Goal: Task Accomplishment & Management: Use online tool/utility

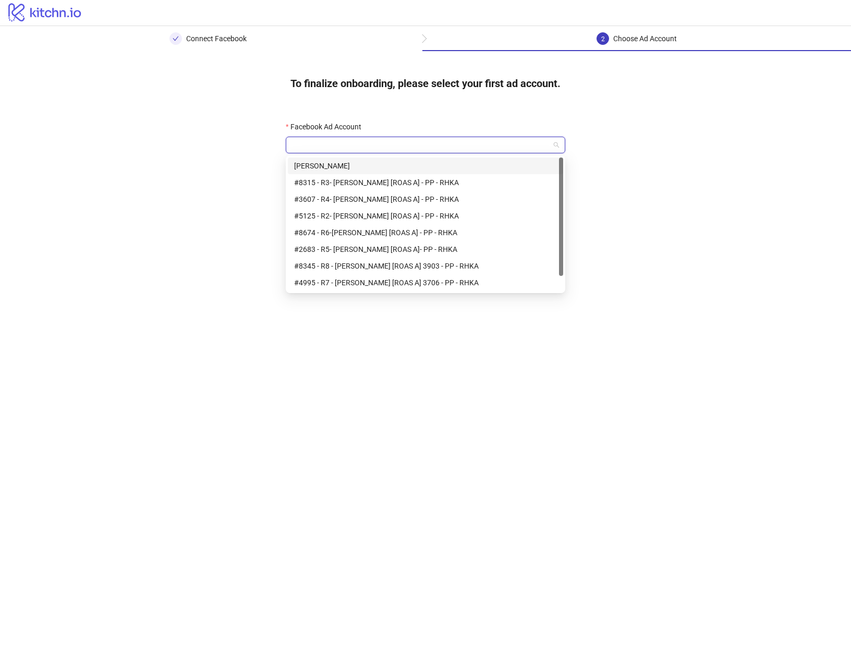
click at [370, 147] on input "Facebook Ad Account" at bounding box center [421, 145] width 258 height 16
click at [352, 282] on div "#4995 - R7 - Daniel [ROAS A] 3706 - PP - RHKA" at bounding box center [425, 282] width 263 height 11
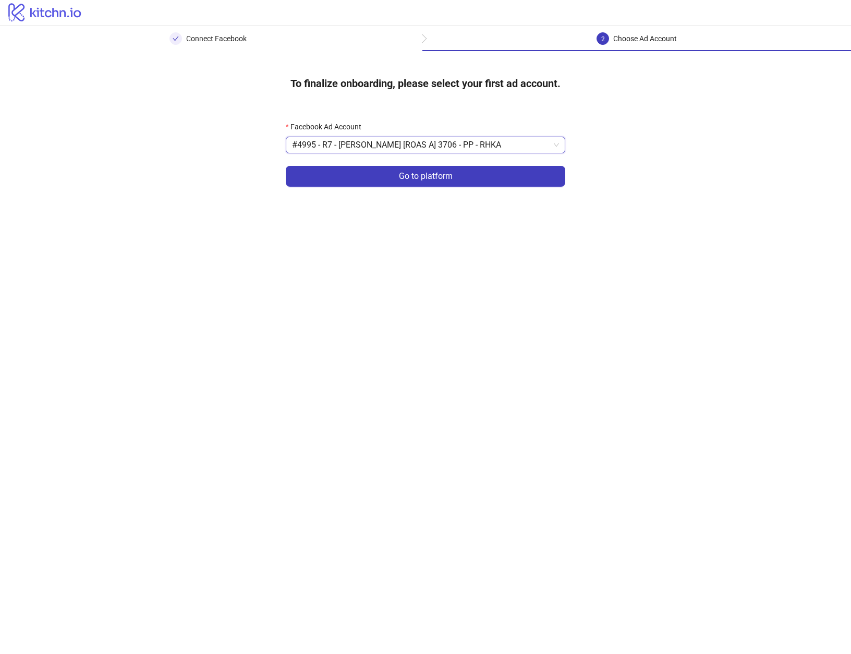
click at [591, 299] on main "Connect Facebook 2 Choose Ad Account To finalize onboarding, please select your…" at bounding box center [425, 340] width 851 height 628
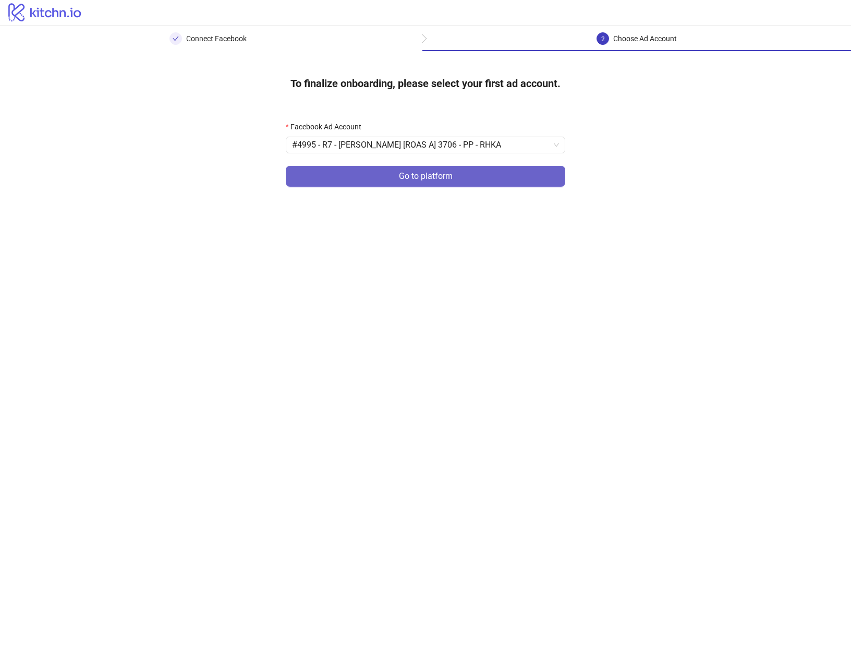
click at [452, 179] on span "Go to platform" at bounding box center [426, 176] width 54 height 9
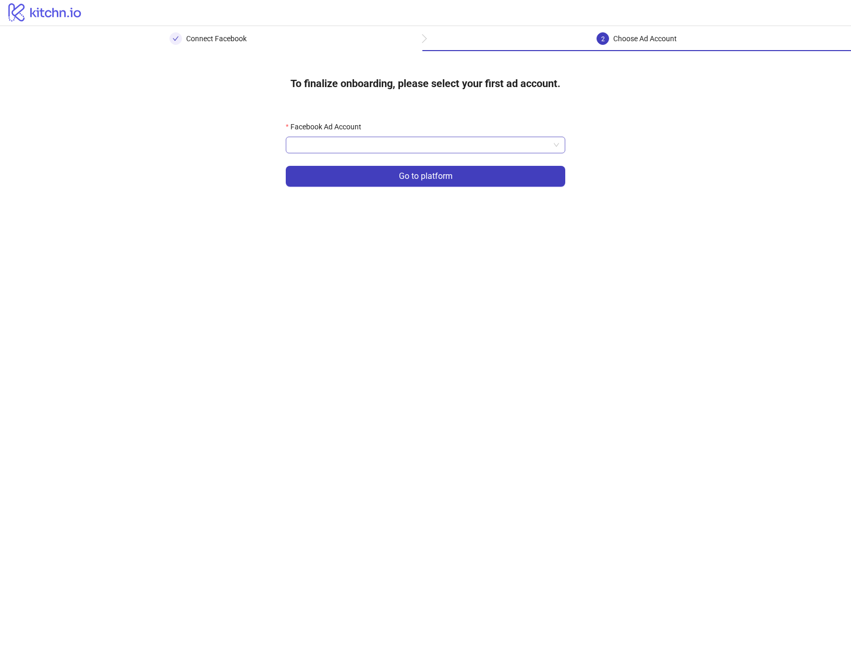
click at [370, 139] on input "Facebook Ad Account" at bounding box center [421, 145] width 258 height 16
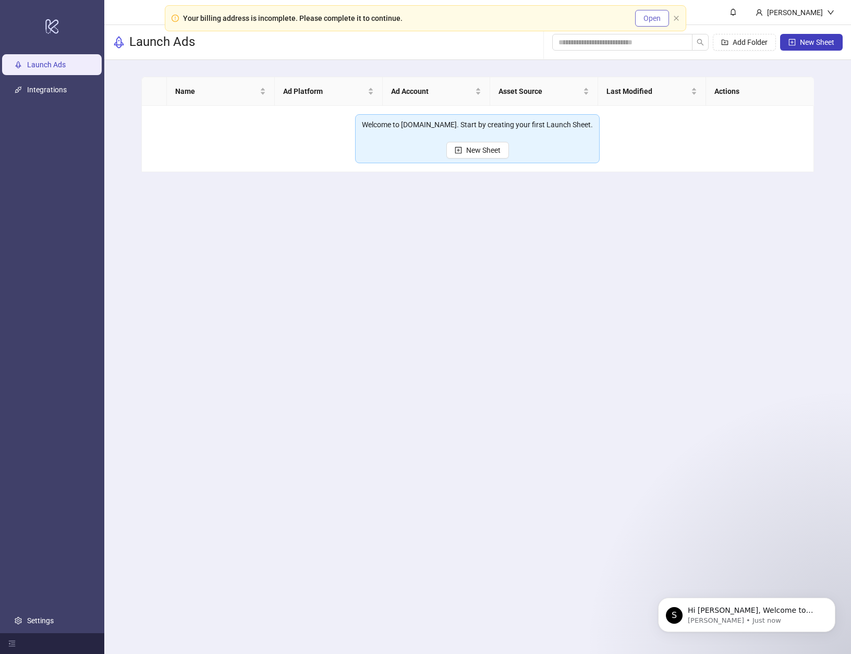
click at [647, 18] on span "Open" at bounding box center [651, 18] width 17 height 8
click at [676, 18] on icon "close" at bounding box center [676, 18] width 5 height 5
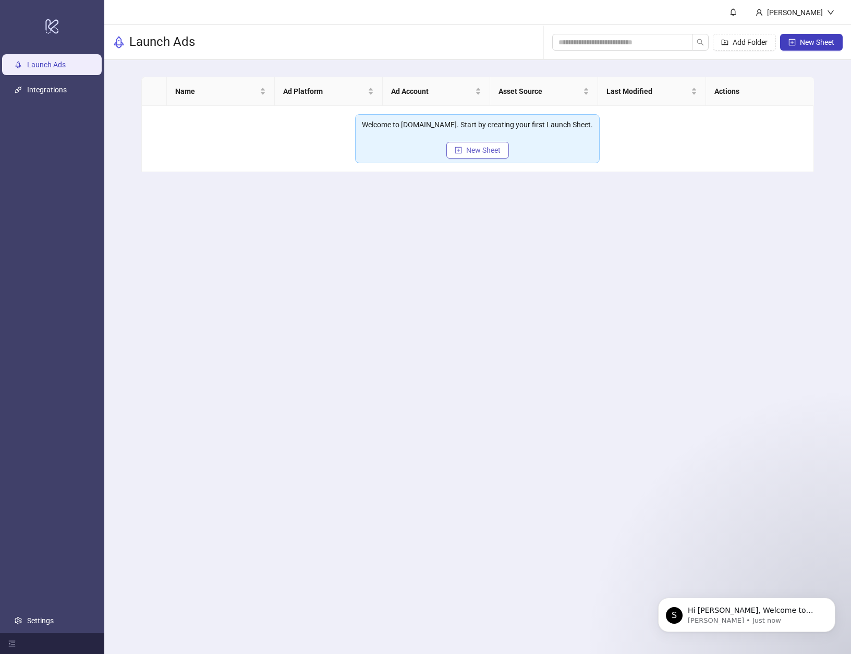
click at [481, 153] on span "New Sheet" at bounding box center [483, 150] width 34 height 8
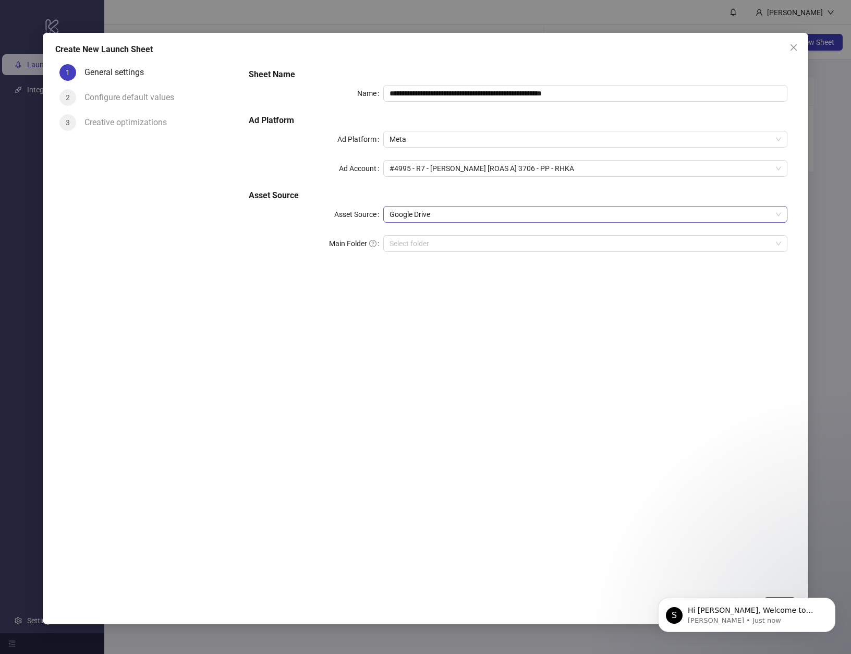
click at [435, 216] on span "Google Drive" at bounding box center [585, 214] width 392 height 16
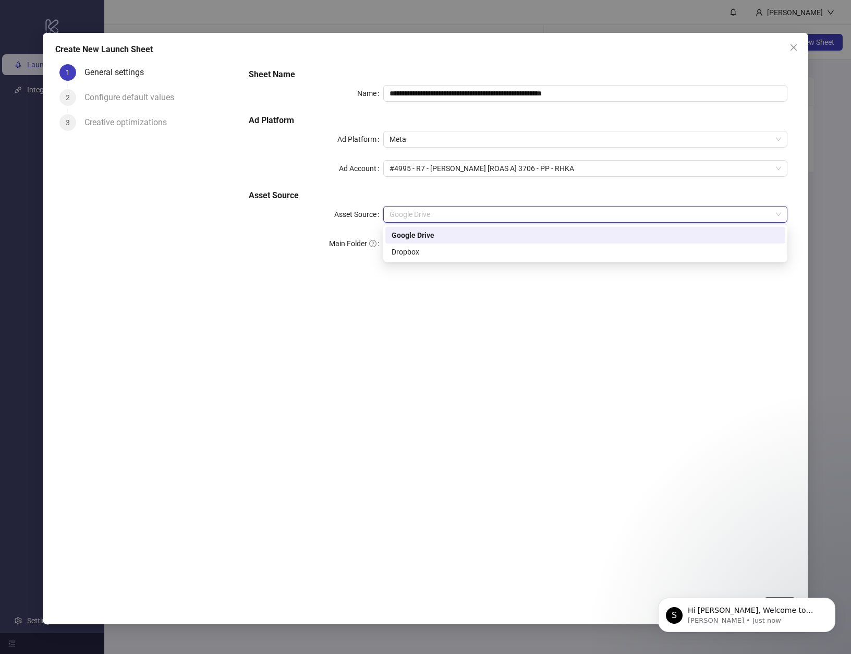
click at [436, 234] on div "Google Drive" at bounding box center [585, 234] width 387 height 11
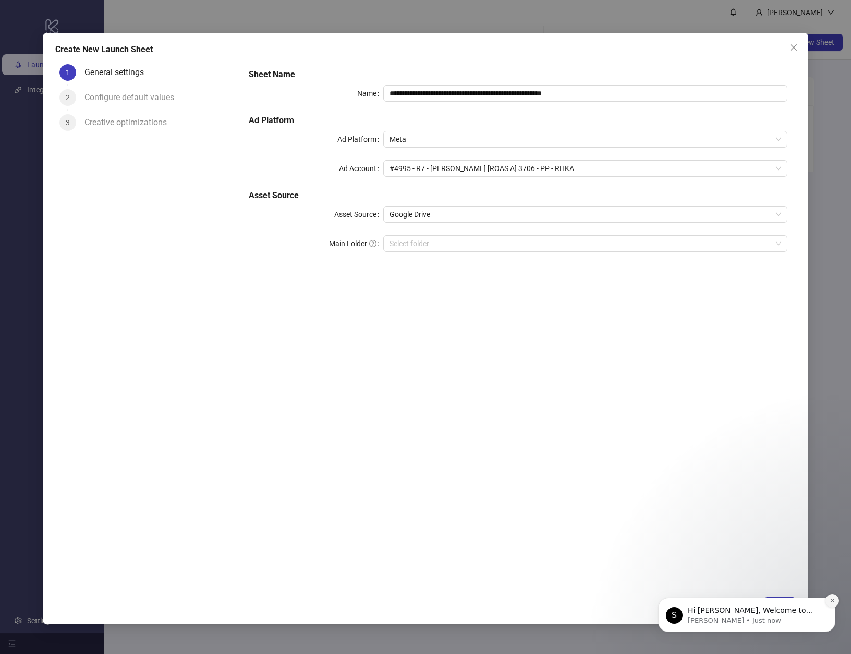
click at [831, 602] on icon "Dismiss notification" at bounding box center [833, 601] width 6 height 6
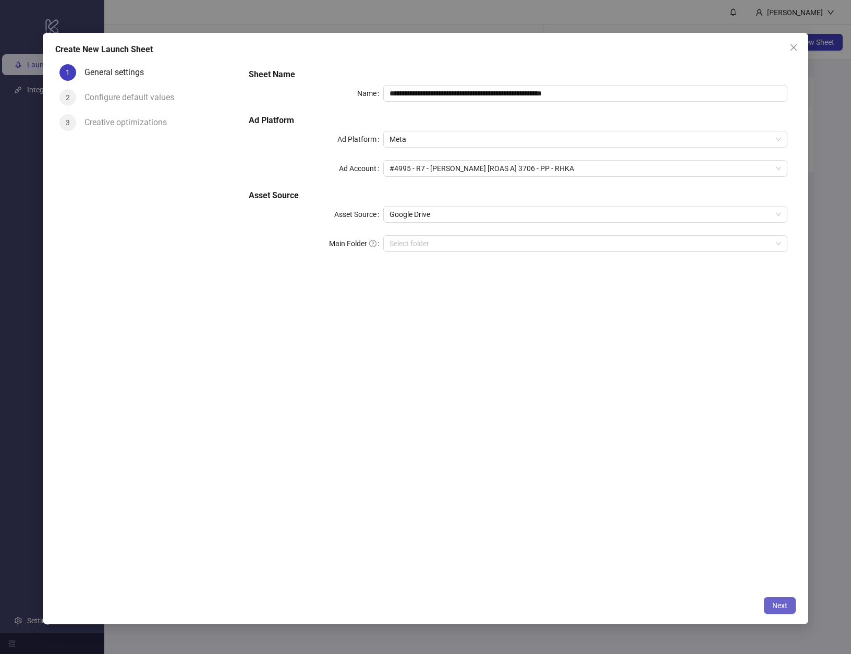
click at [777, 603] on span "Next" at bounding box center [779, 605] width 15 height 8
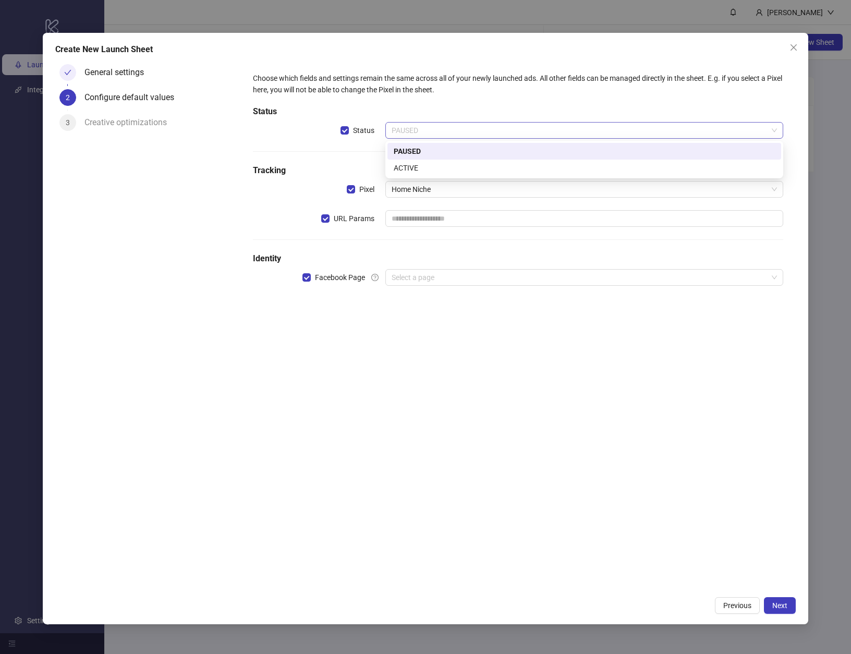
click at [475, 132] on span "PAUSED" at bounding box center [584, 131] width 385 height 16
click at [447, 168] on div "ACTIVE" at bounding box center [584, 167] width 381 height 11
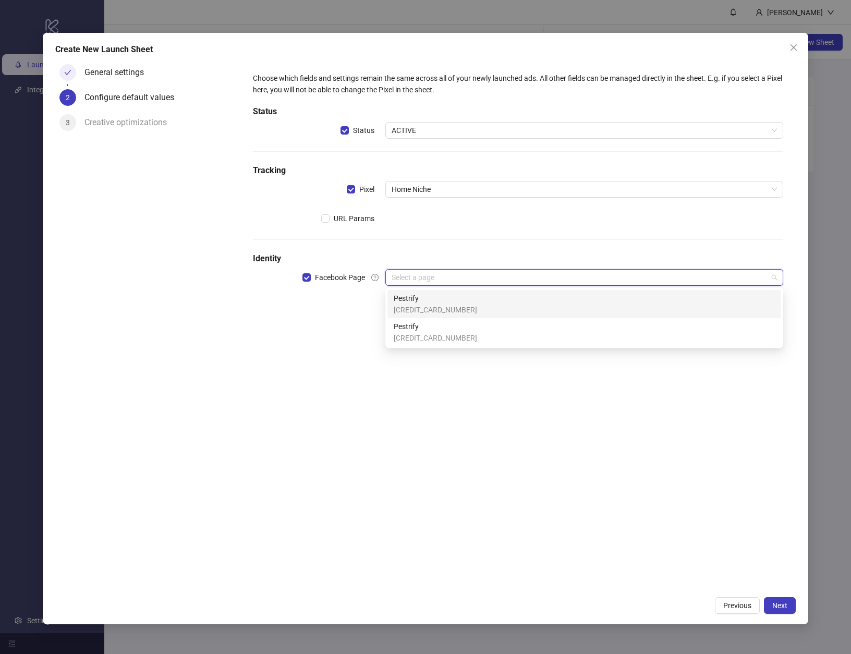
click at [432, 282] on input "search" at bounding box center [580, 278] width 376 height 16
click at [482, 306] on div "Pestrify 112602004959670" at bounding box center [584, 303] width 381 height 23
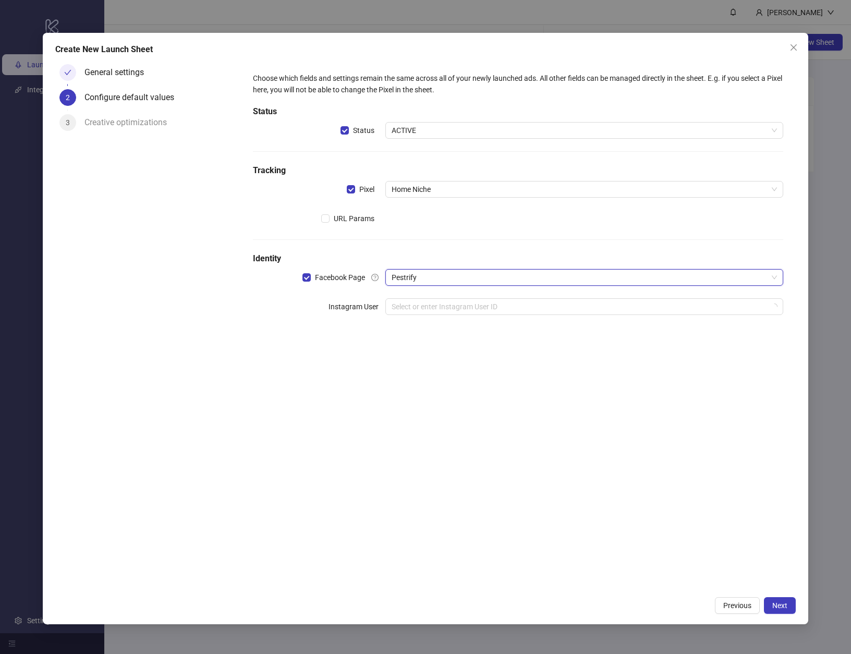
click at [370, 394] on div "Choose which fields and settings remain the same across all of your newly launc…" at bounding box center [518, 325] width 556 height 531
click at [458, 311] on input "search" at bounding box center [580, 307] width 376 height 16
click at [410, 427] on div "Choose which fields and settings remain the same across all of your newly launc…" at bounding box center [518, 325] width 556 height 531
click at [779, 611] on button "Next" at bounding box center [780, 605] width 32 height 17
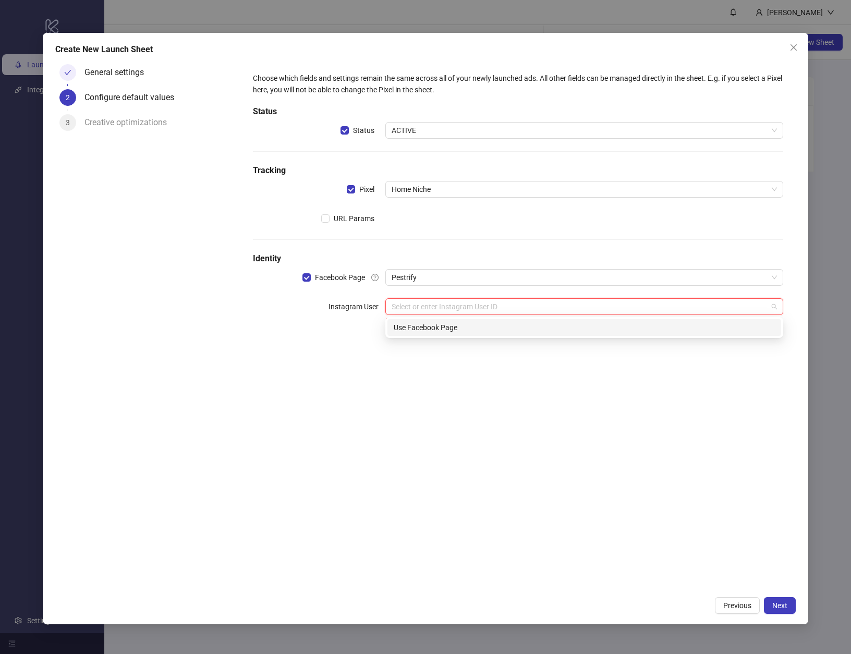
click at [519, 309] on input "search" at bounding box center [580, 307] width 376 height 16
click at [433, 331] on div "Use Facebook Page" at bounding box center [584, 327] width 381 height 11
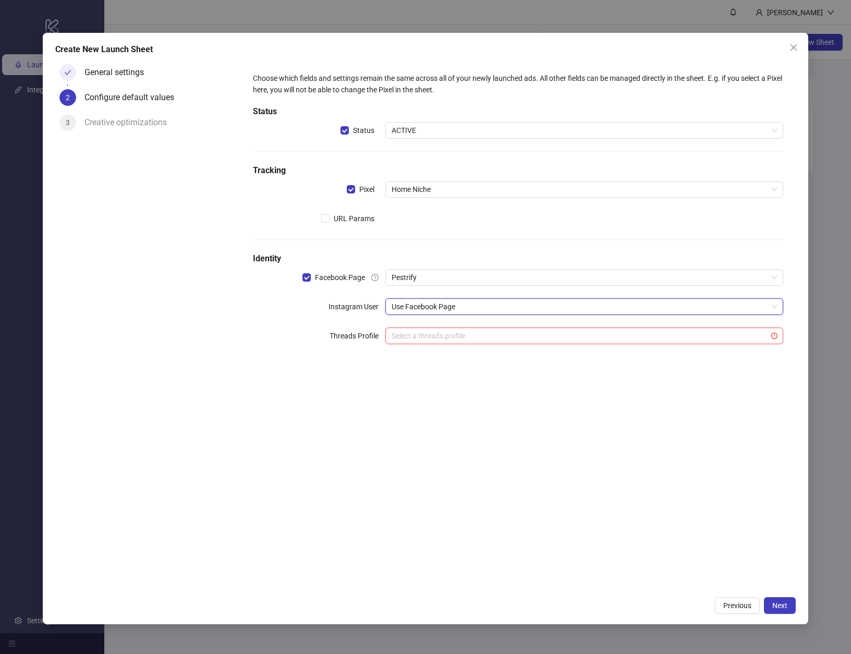
click at [543, 451] on div "Choose which fields and settings remain the same across all of your newly launc…" at bounding box center [518, 325] width 556 height 531
click at [436, 331] on input "search" at bounding box center [580, 336] width 376 height 16
click at [338, 413] on div "Choose which fields and settings remain the same across all of your newly launc…" at bounding box center [518, 325] width 556 height 531
click at [453, 342] on input "search" at bounding box center [580, 336] width 376 height 16
drag, startPoint x: 259, startPoint y: 430, endPoint x: 267, endPoint y: 440, distance: 13.0
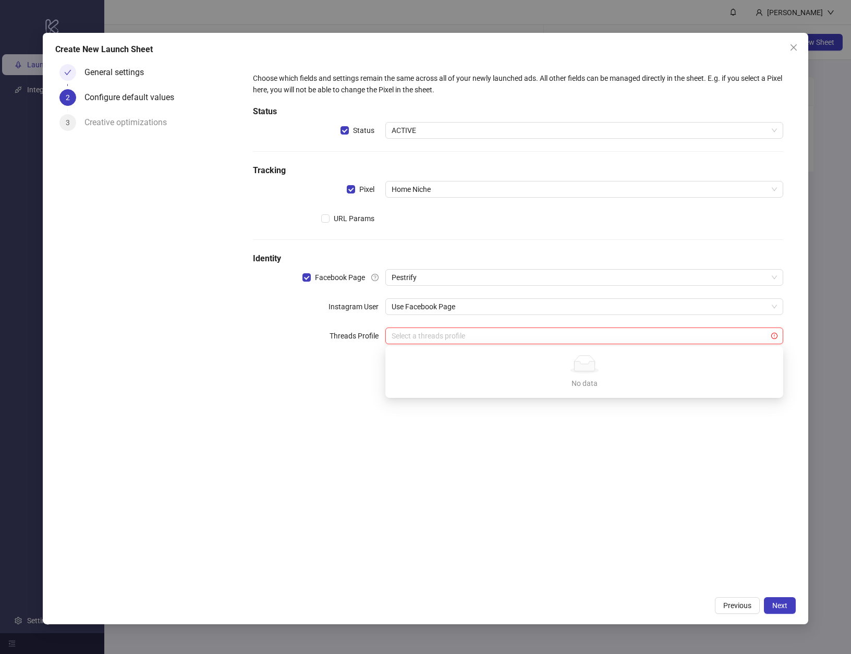
click at [259, 431] on div "Choose which fields and settings remain the same across all of your newly launc…" at bounding box center [518, 325] width 556 height 531
click at [785, 611] on button "Next" at bounding box center [780, 605] width 32 height 17
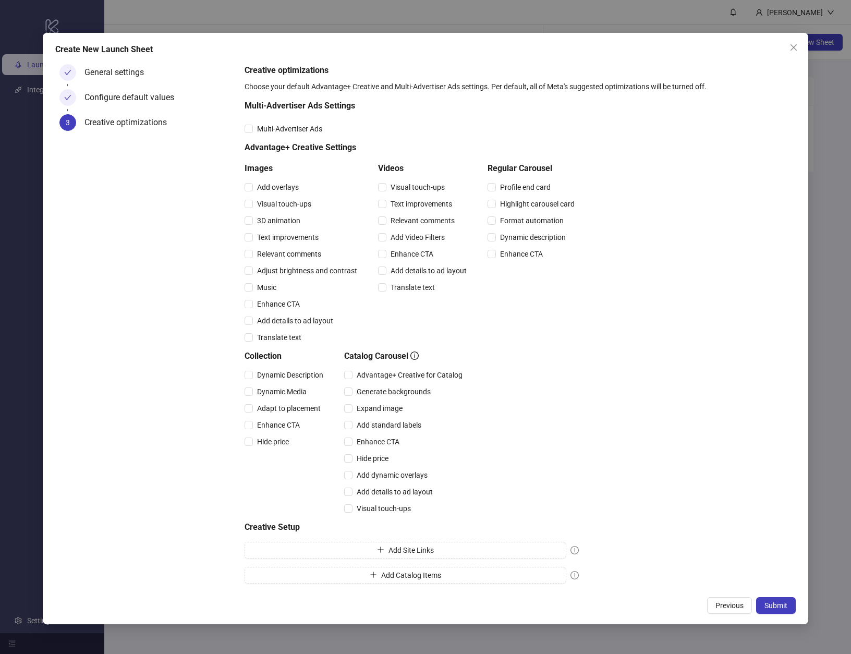
scroll to position [1, 0]
click at [765, 601] on span "Submit" at bounding box center [775, 605] width 23 height 8
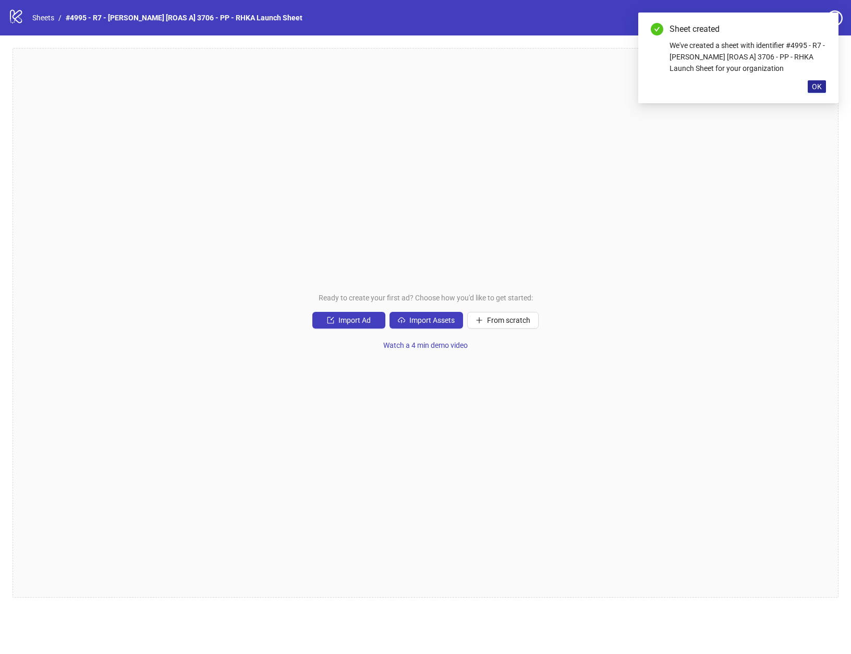
click at [818, 85] on span "OK" at bounding box center [817, 86] width 10 height 8
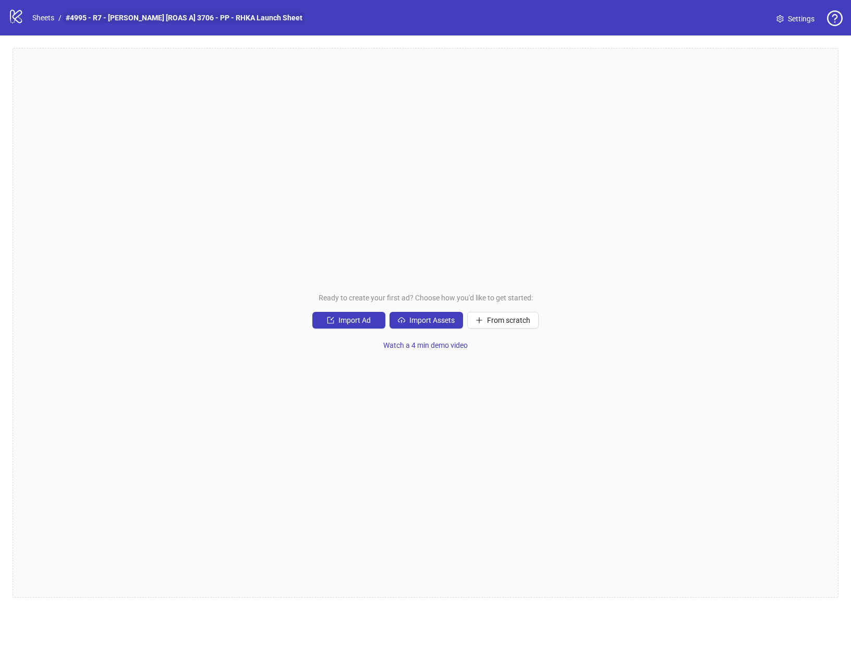
click at [249, 18] on link "#4995 - R7 - [PERSON_NAME] [ROAS A] 3706 - PP - RHKA Launch Sheet" at bounding box center [184, 17] width 241 height 11
click at [494, 323] on span "From scratch" at bounding box center [508, 320] width 43 height 8
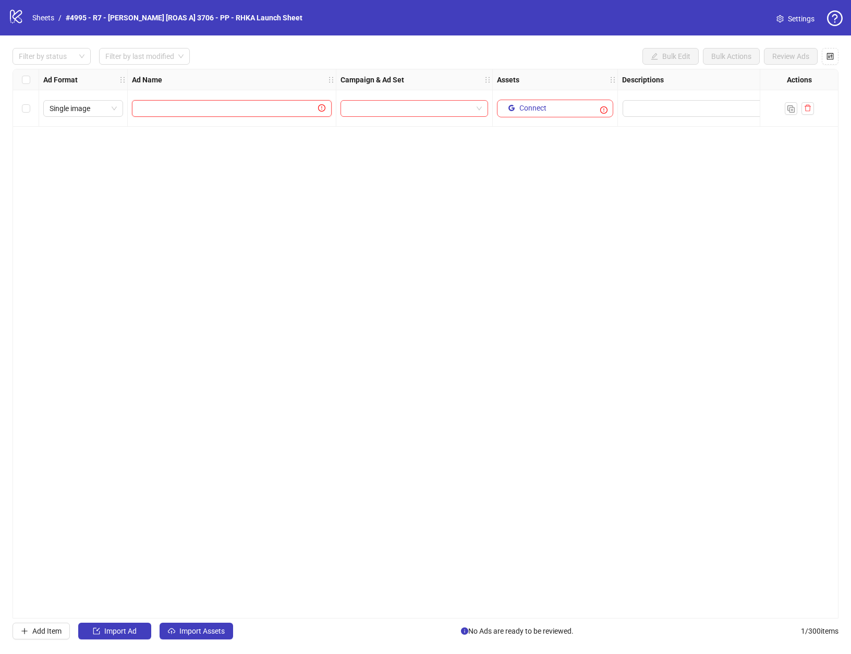
click at [279, 113] on input "text" at bounding box center [227, 108] width 178 height 11
click at [22, 113] on label "Select row 1" at bounding box center [26, 108] width 8 height 11
click at [205, 633] on span "Import Assets" at bounding box center [201, 631] width 45 height 8
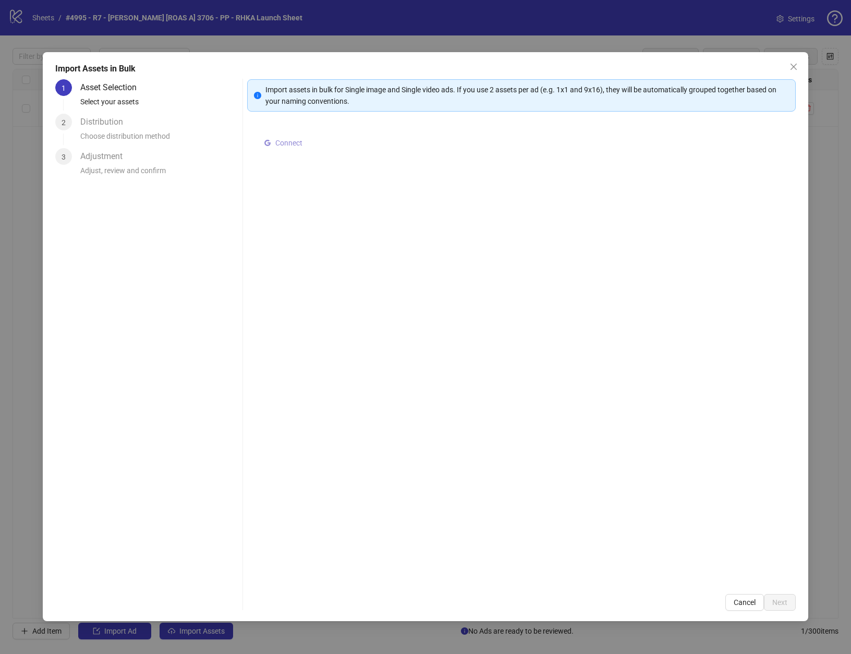
click at [277, 141] on span "Connect" at bounding box center [288, 143] width 27 height 8
click at [739, 602] on span "Cancel" at bounding box center [745, 602] width 22 height 8
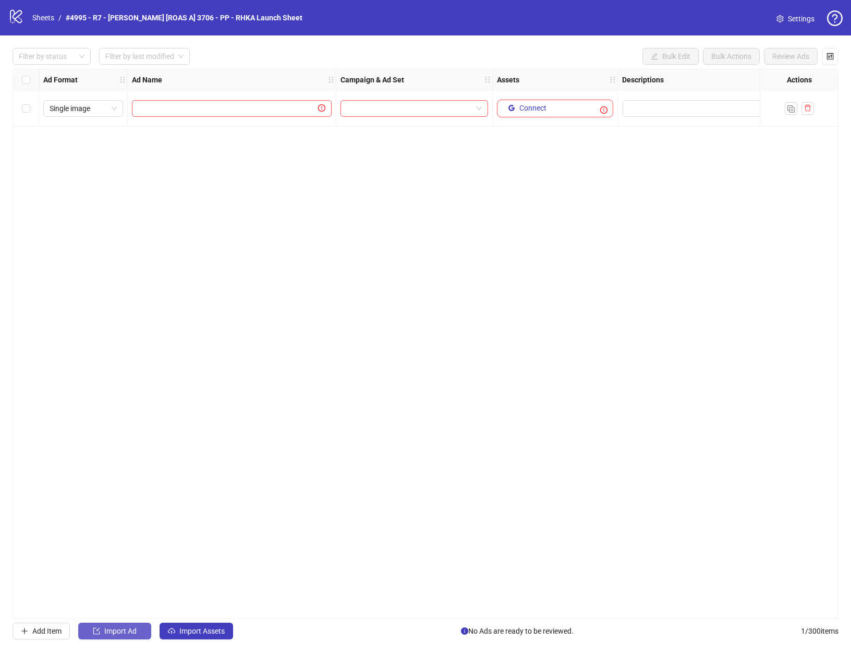
click at [124, 633] on span "Import Ad" at bounding box center [120, 631] width 32 height 8
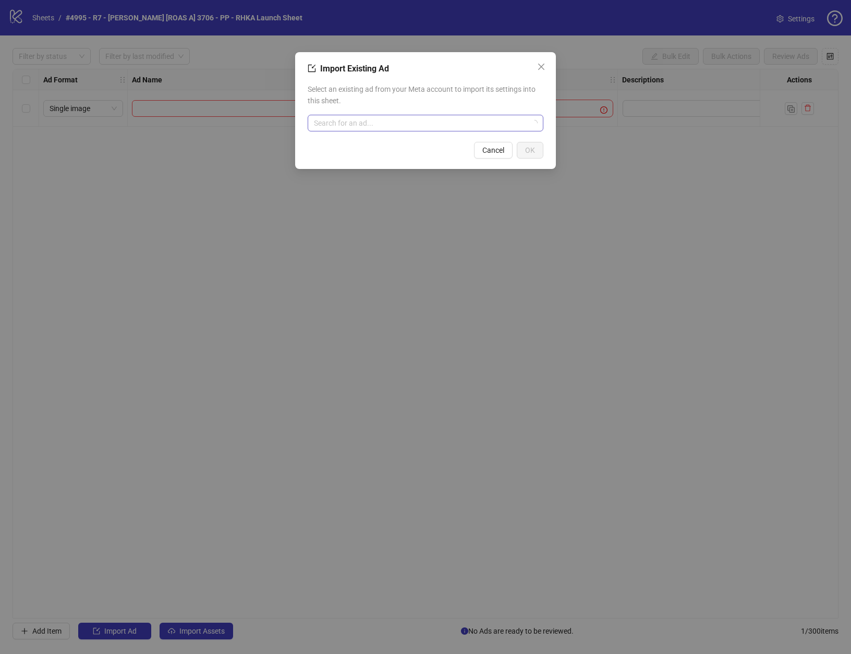
click at [470, 129] on input "search" at bounding box center [421, 123] width 214 height 16
click at [249, 288] on div "Import Existing Ad Select an existing ad from your Meta account to import its s…" at bounding box center [425, 327] width 851 height 654
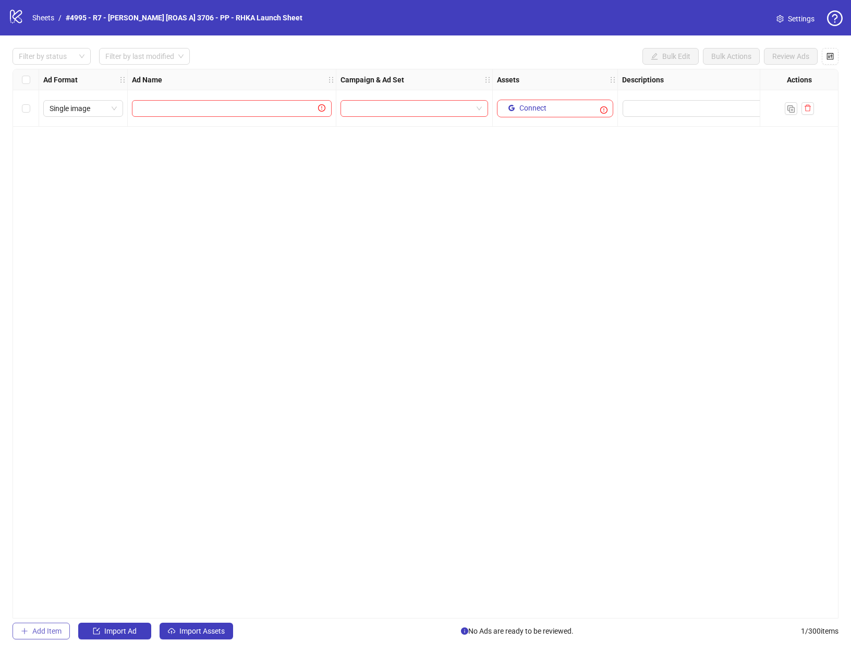
click at [38, 637] on button "Add Item" at bounding box center [41, 631] width 57 height 17
drag, startPoint x: 816, startPoint y: 107, endPoint x: 808, endPoint y: 108, distance: 9.0
click at [816, 107] on div at bounding box center [799, 108] width 78 height 36
click at [807, 108] on icon "delete" at bounding box center [807, 107] width 7 height 7
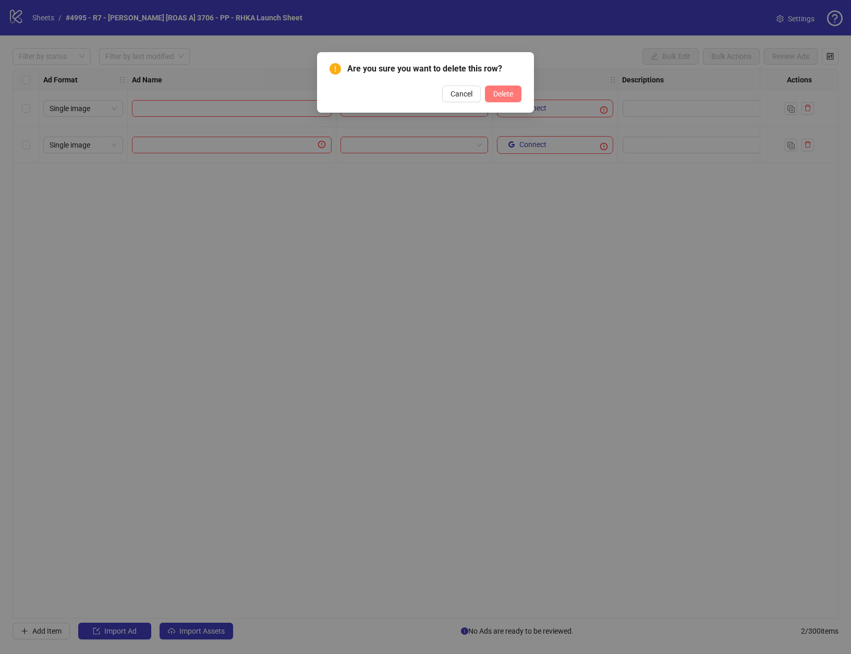
click at [505, 96] on span "Delete" at bounding box center [503, 94] width 20 height 8
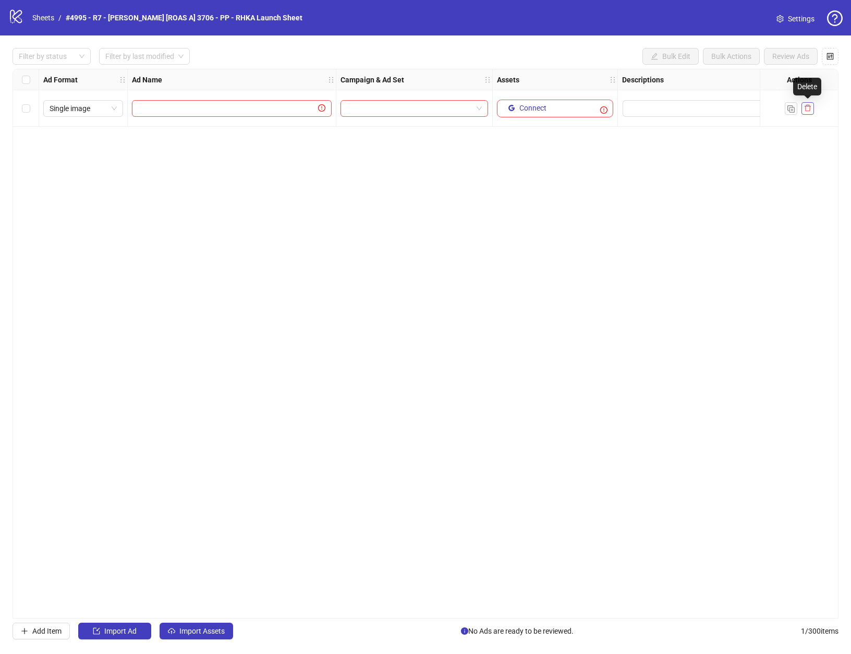
click at [810, 110] on icon "delete" at bounding box center [807, 107] width 7 height 7
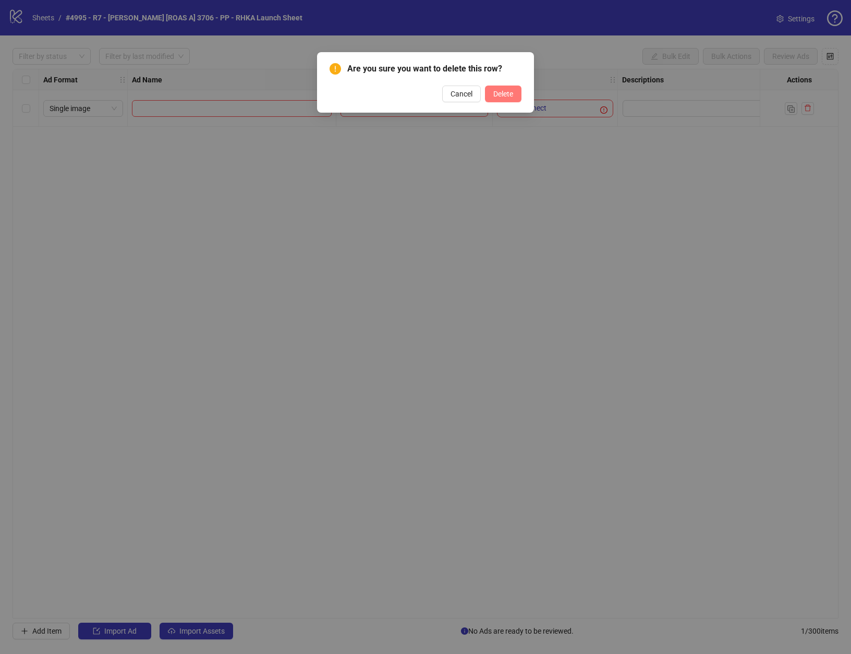
click at [506, 94] on span "Delete" at bounding box center [503, 94] width 20 height 8
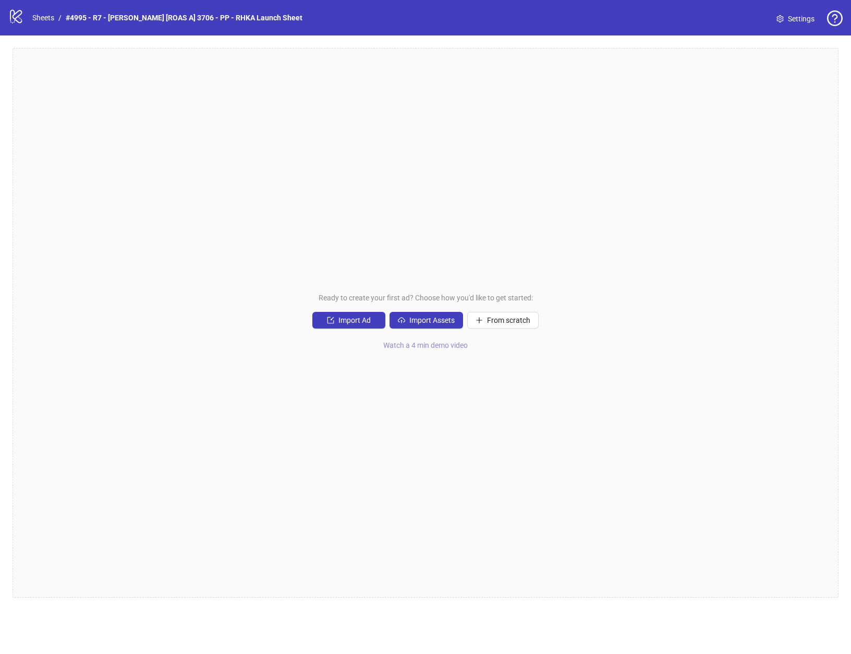
click at [452, 345] on span "Watch a 4 min demo video" at bounding box center [425, 345] width 84 height 8
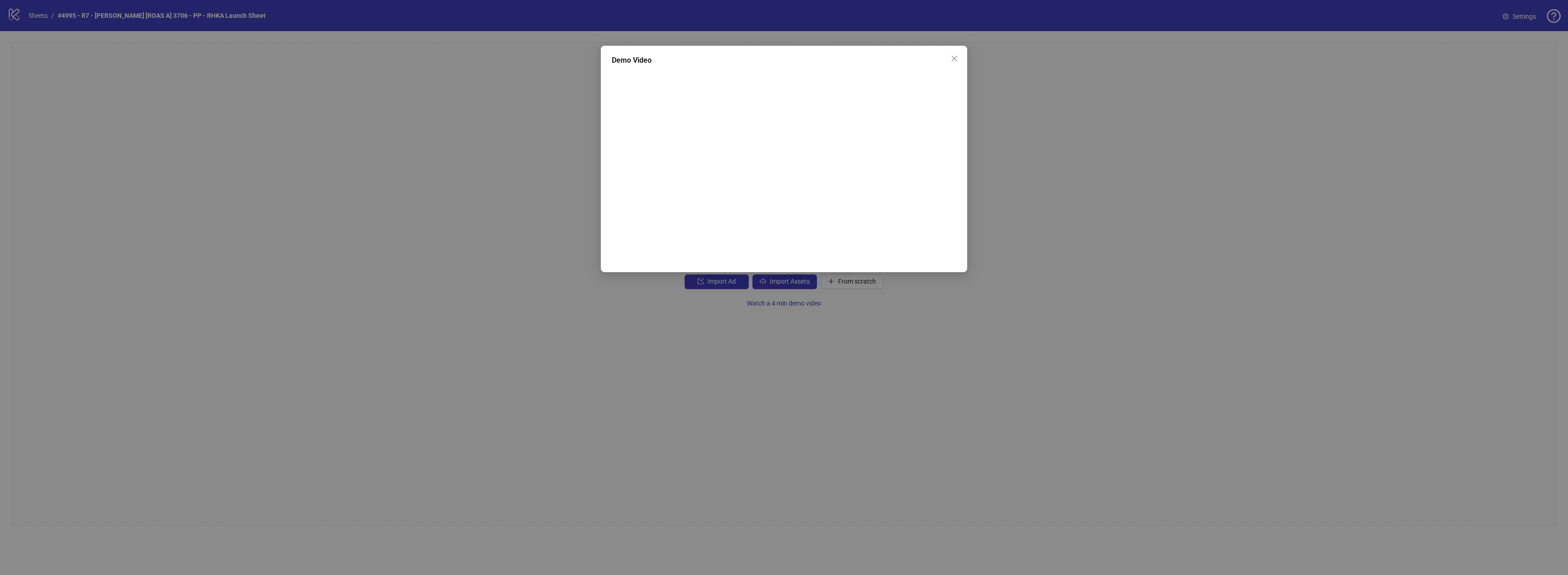
click at [525, 147] on div "Demo Video" at bounding box center [784, 287] width 1568 height 575
click at [747, 60] on icon "close" at bounding box center [954, 59] width 7 height 7
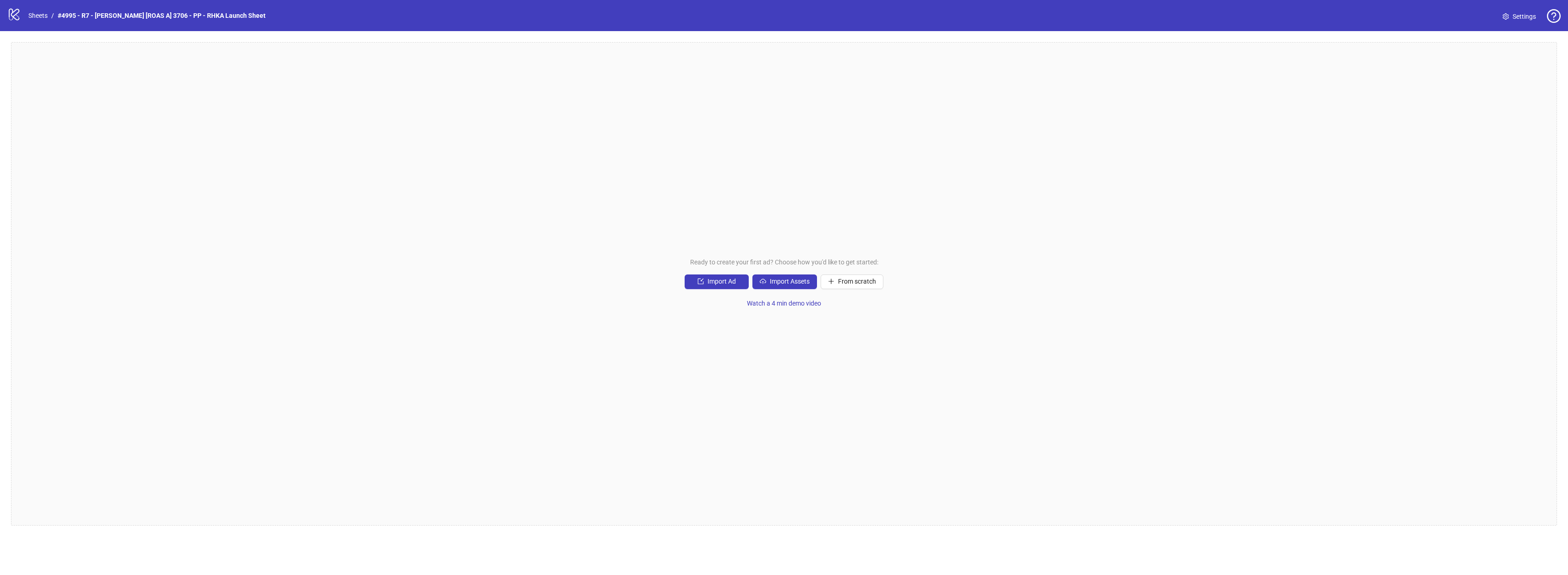
click at [747, 21] on span "Settings" at bounding box center [1524, 16] width 24 height 10
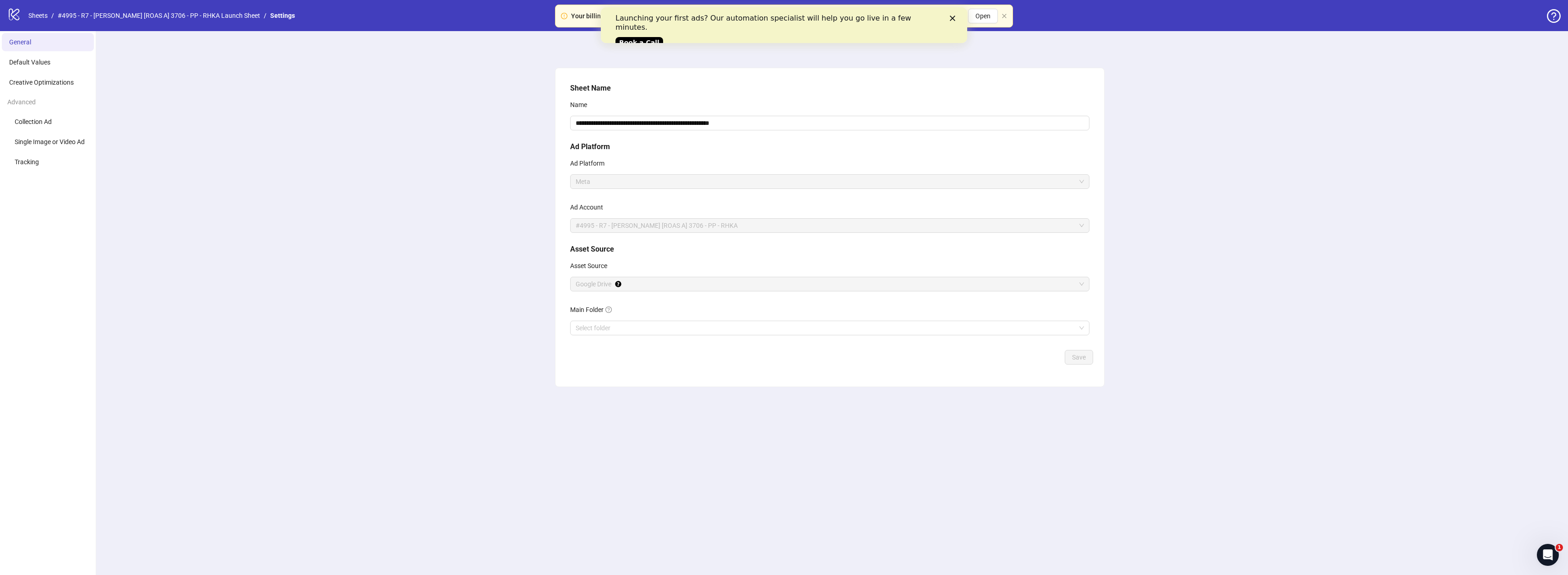
click at [954, 20] on icon "Close" at bounding box center [952, 18] width 5 height 5
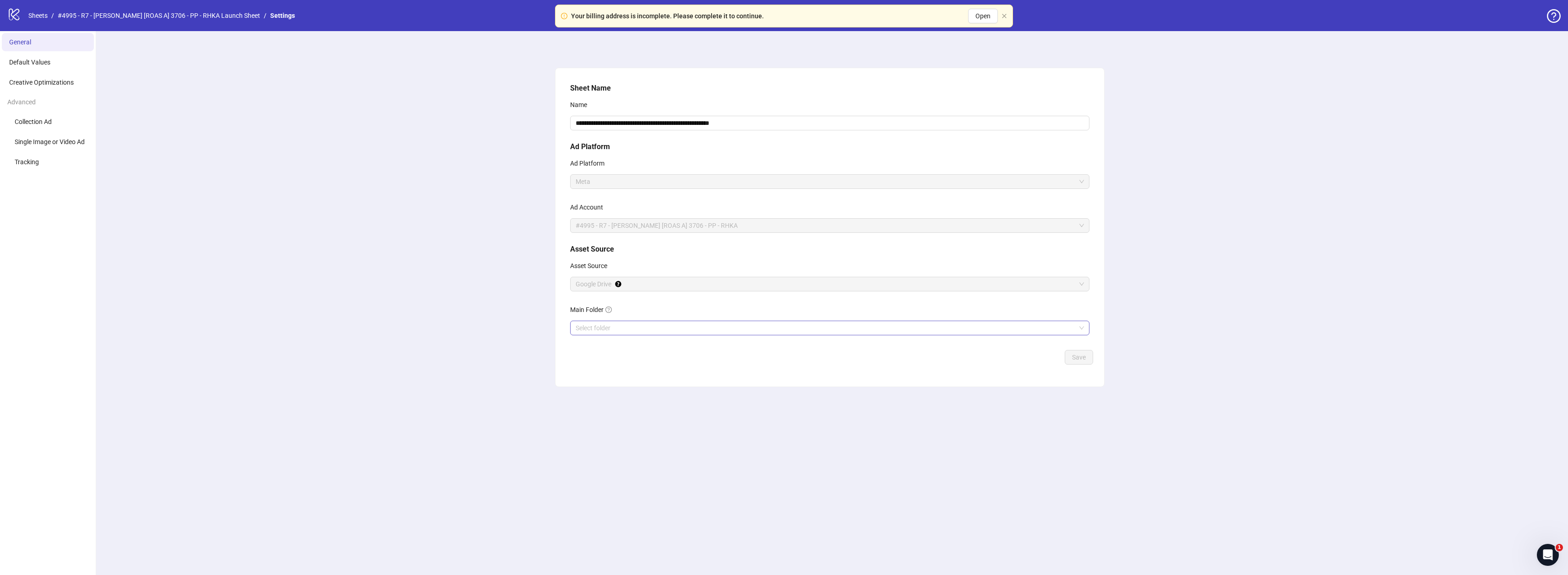
click at [604, 327] on input "Main Folder" at bounding box center [825, 328] width 500 height 14
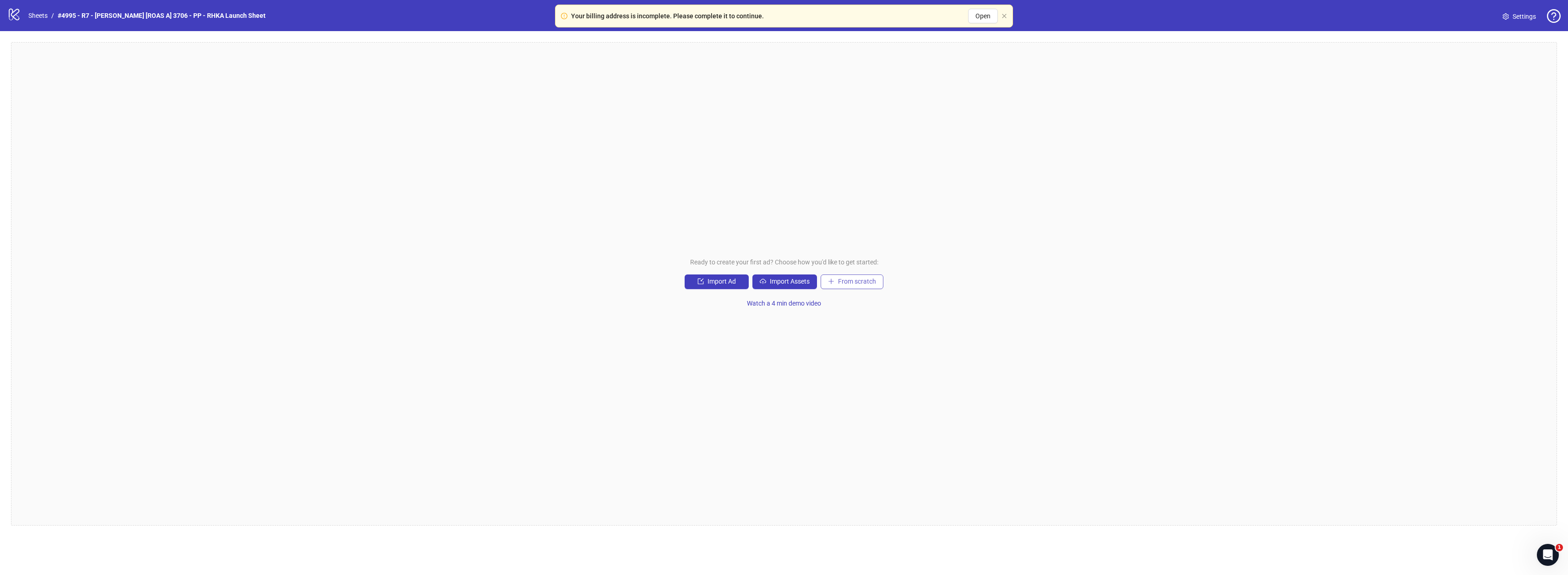
click at [860, 287] on button "From scratch" at bounding box center [851, 282] width 62 height 15
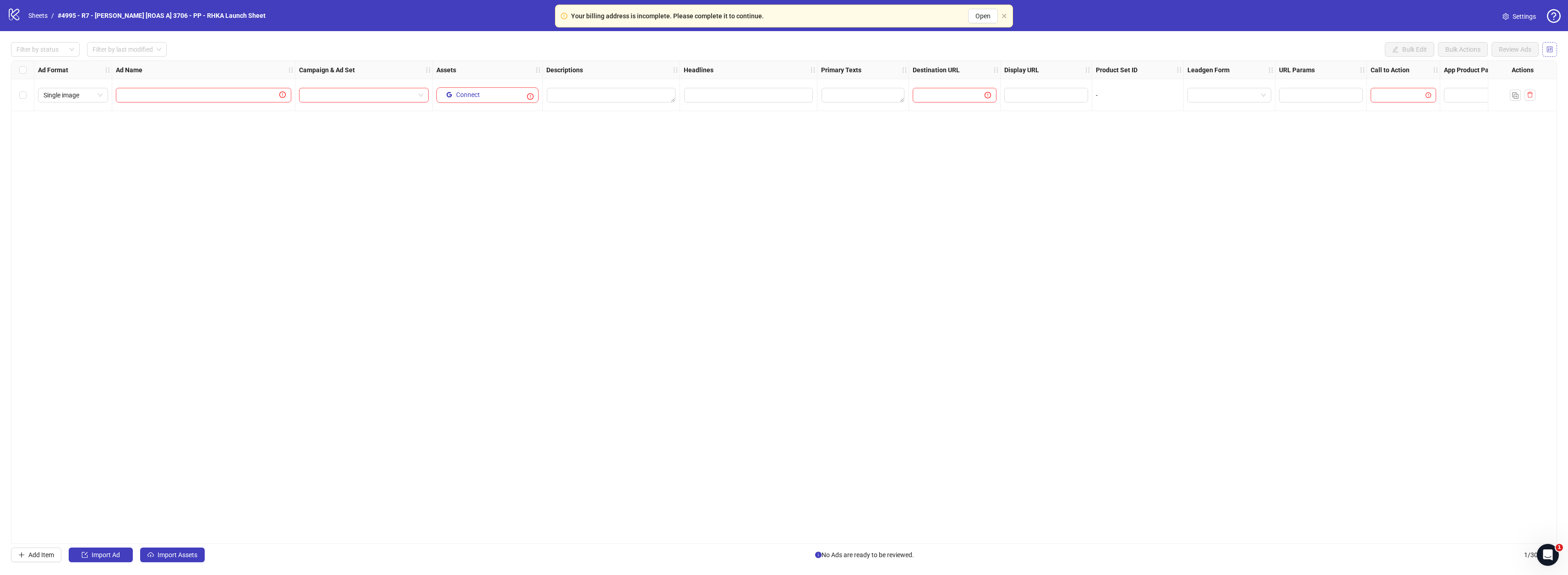
click at [1548, 54] on button "button" at bounding box center [1550, 49] width 15 height 15
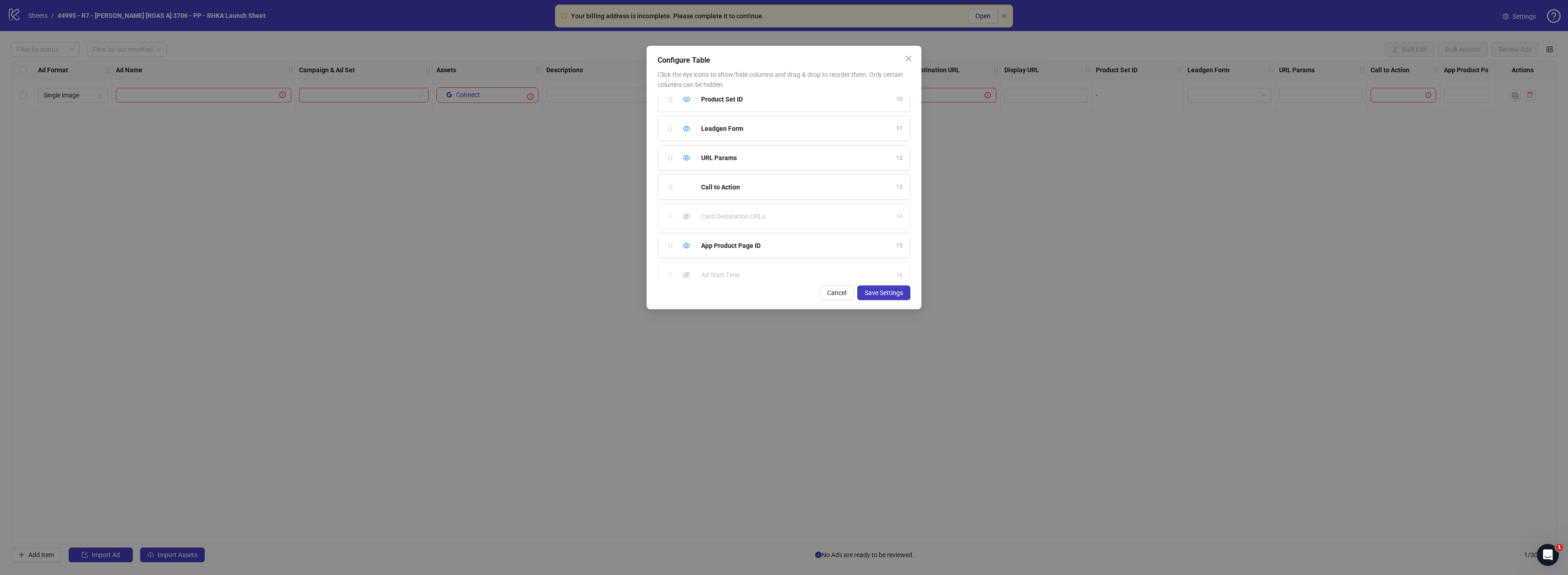
scroll to position [274, 0]
click at [688, 248] on icon "eye" at bounding box center [686, 246] width 7 height 5
click at [685, 210] on icon "eye" at bounding box center [686, 211] width 7 height 7
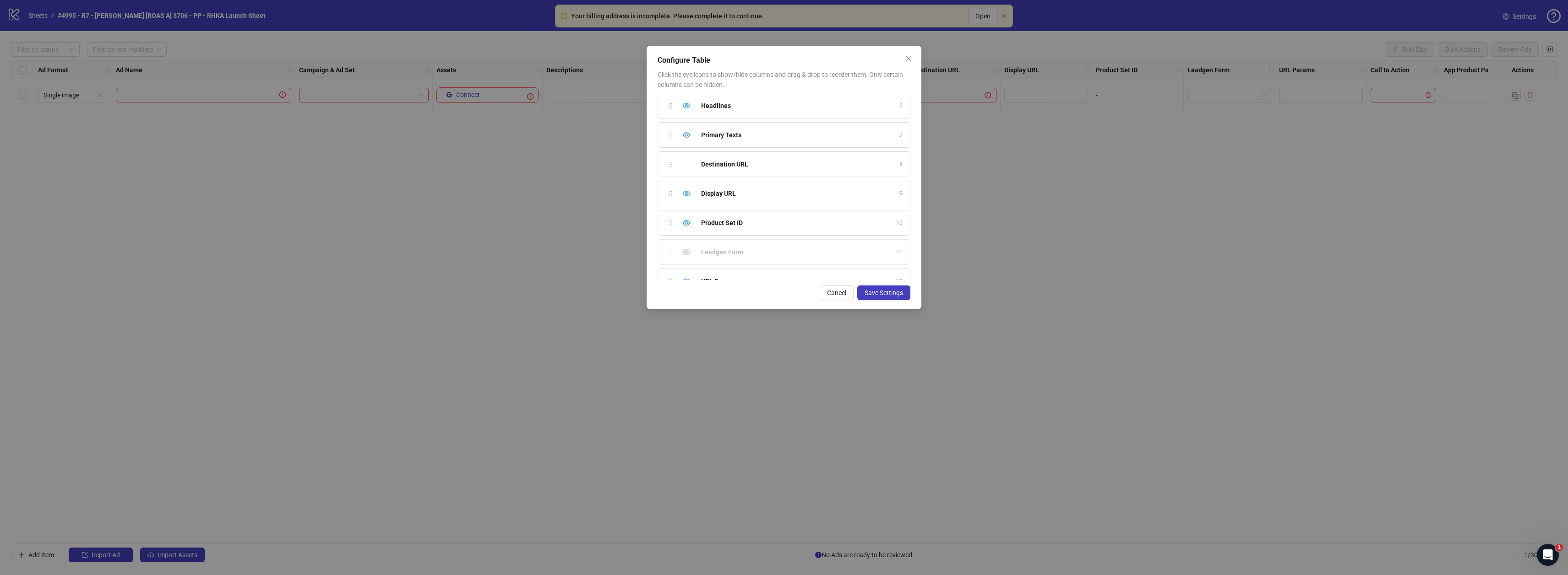
click at [688, 222] on icon "eye" at bounding box center [686, 223] width 7 height 7
click at [689, 153] on icon "eye" at bounding box center [686, 152] width 7 height 7
click at [689, 196] on icon "eye" at bounding box center [686, 199] width 7 height 7
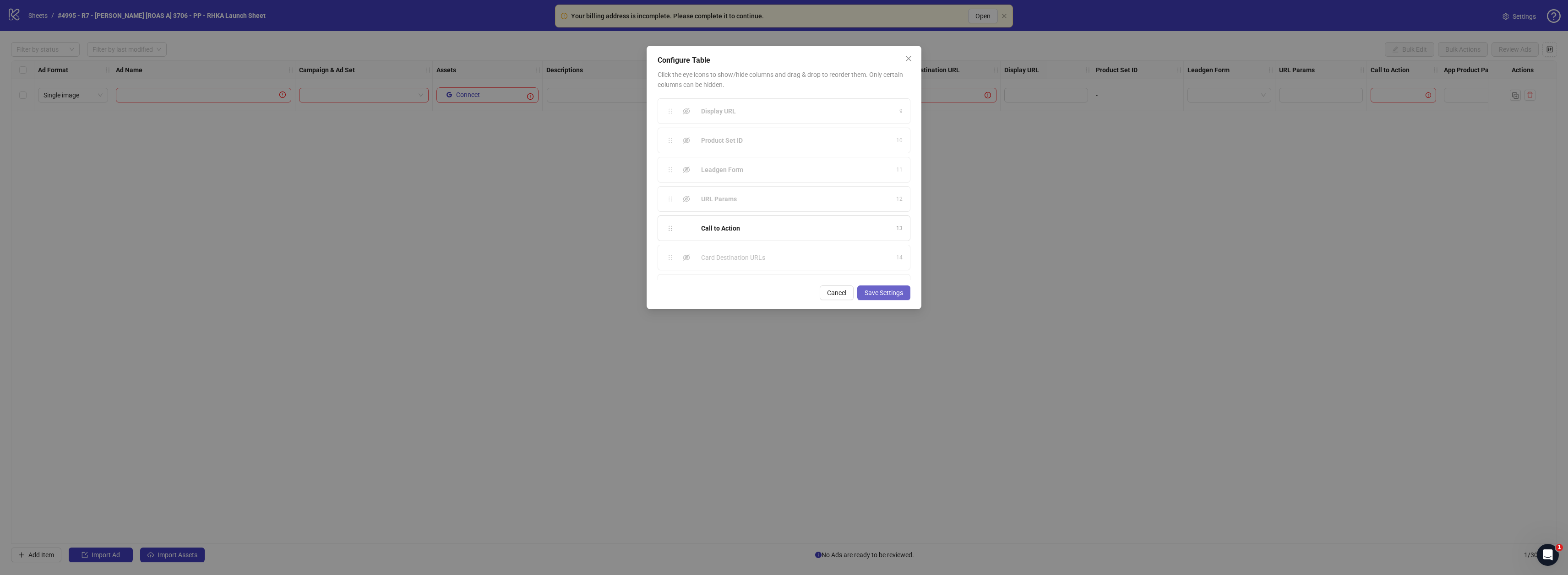
click at [878, 293] on span "Save Settings" at bounding box center [884, 293] width 39 height 7
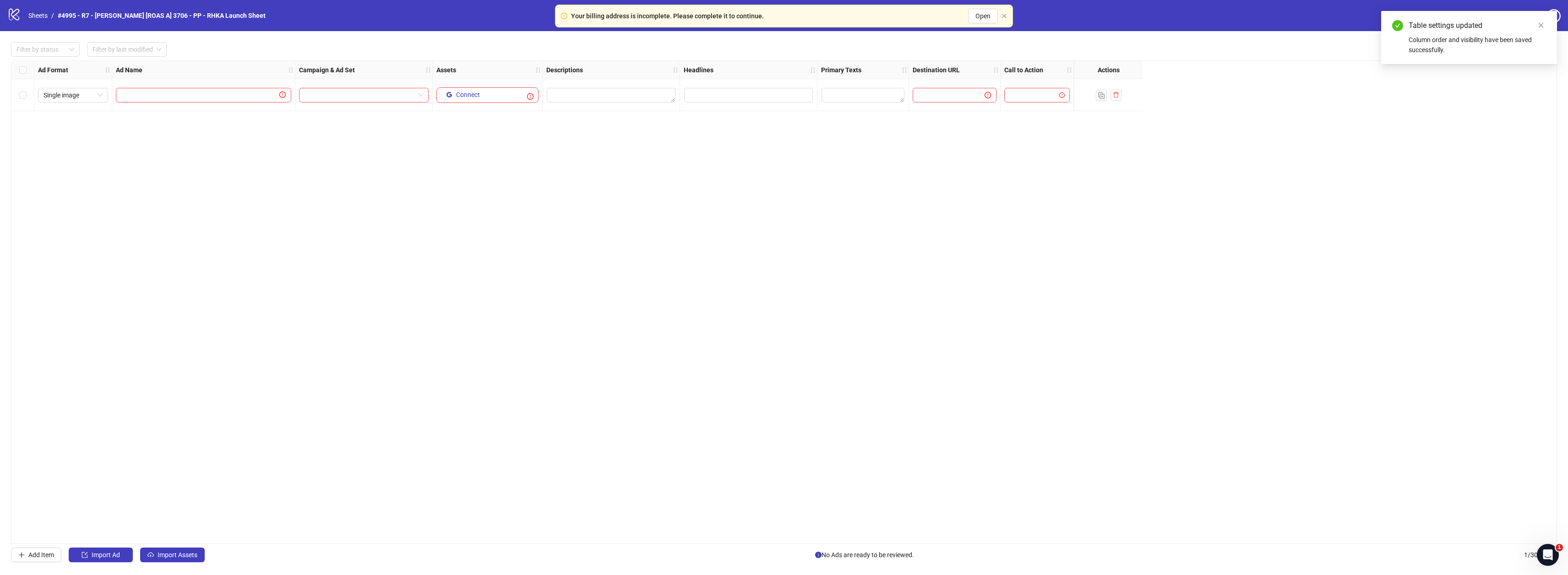
click at [907, 266] on div "Ad Format Ad Name Campaign & Ad Set Assets Descriptions Headlines Primary Texts…" at bounding box center [784, 302] width 1546 height 484
click at [599, 95] on textarea "Edit values" at bounding box center [611, 95] width 129 height 15
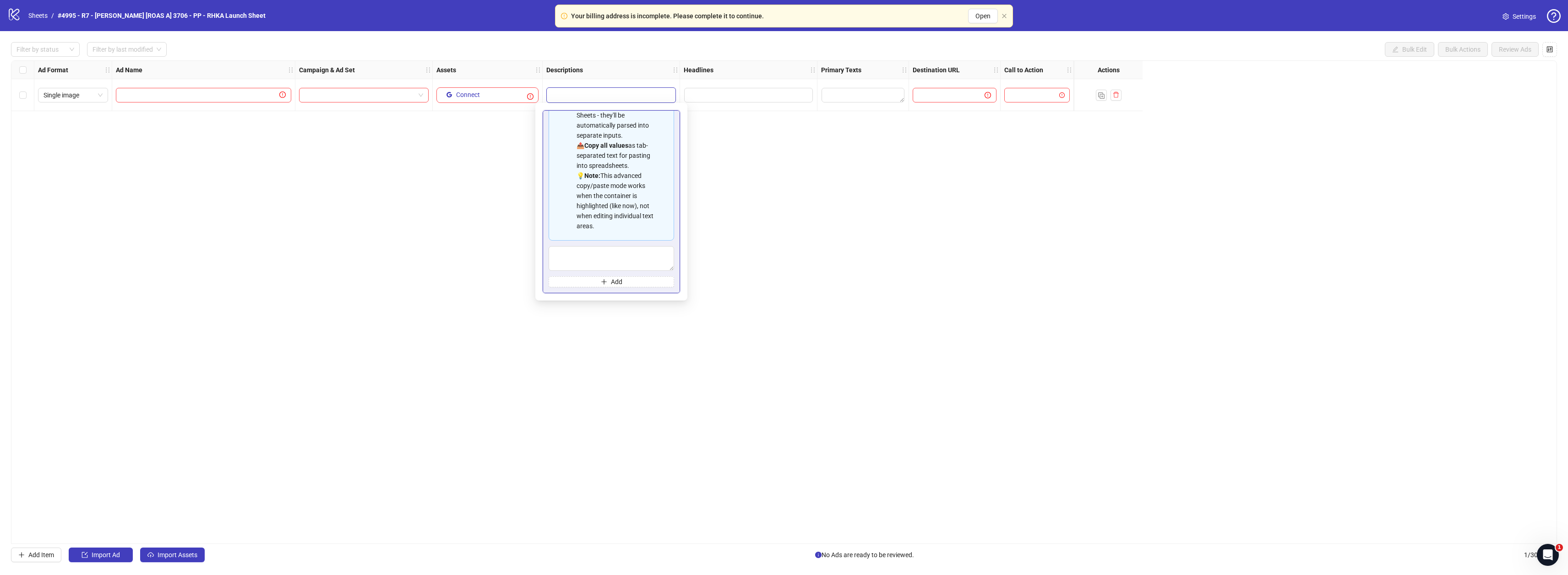
scroll to position [83, 0]
click at [609, 259] on textarea "Multi-text input container - paste or copy values" at bounding box center [611, 259] width 126 height 25
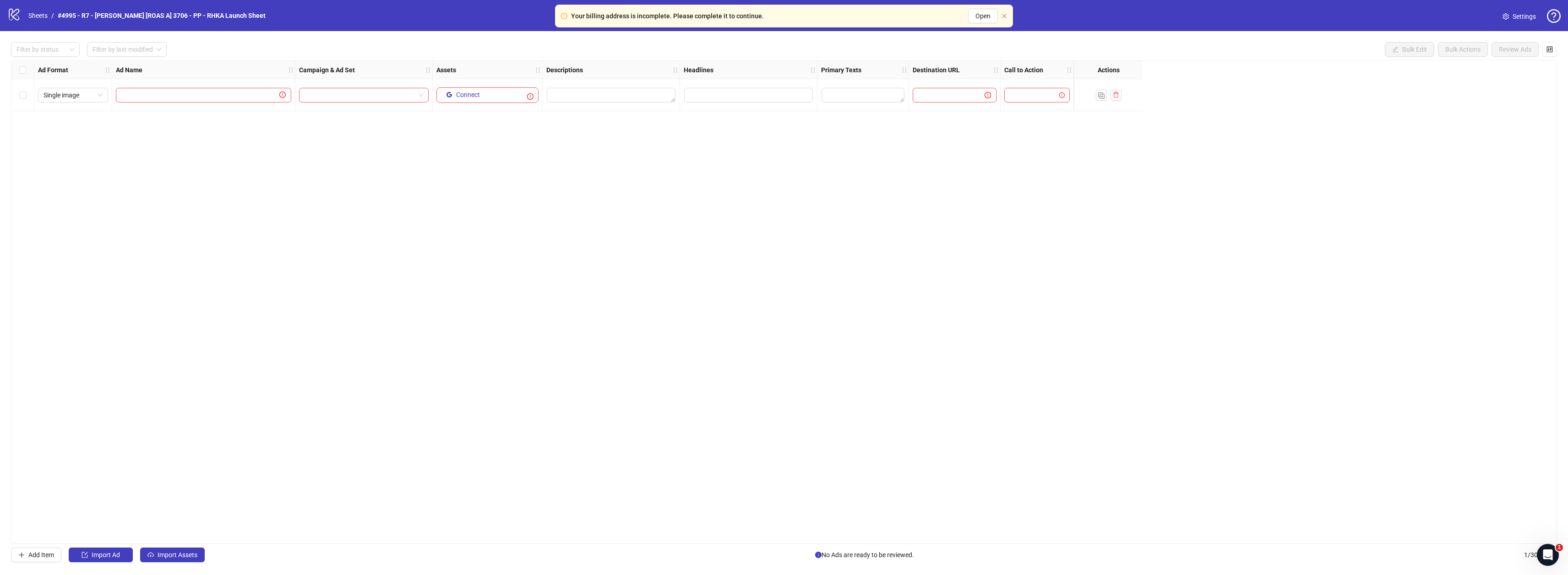
click at [425, 189] on div "Ad Format Ad Name Campaign & Ad Set Assets Descriptions Headlines Primary Texts…" at bounding box center [784, 302] width 1546 height 484
click at [847, 93] on textarea "Edit values" at bounding box center [863, 95] width 83 height 15
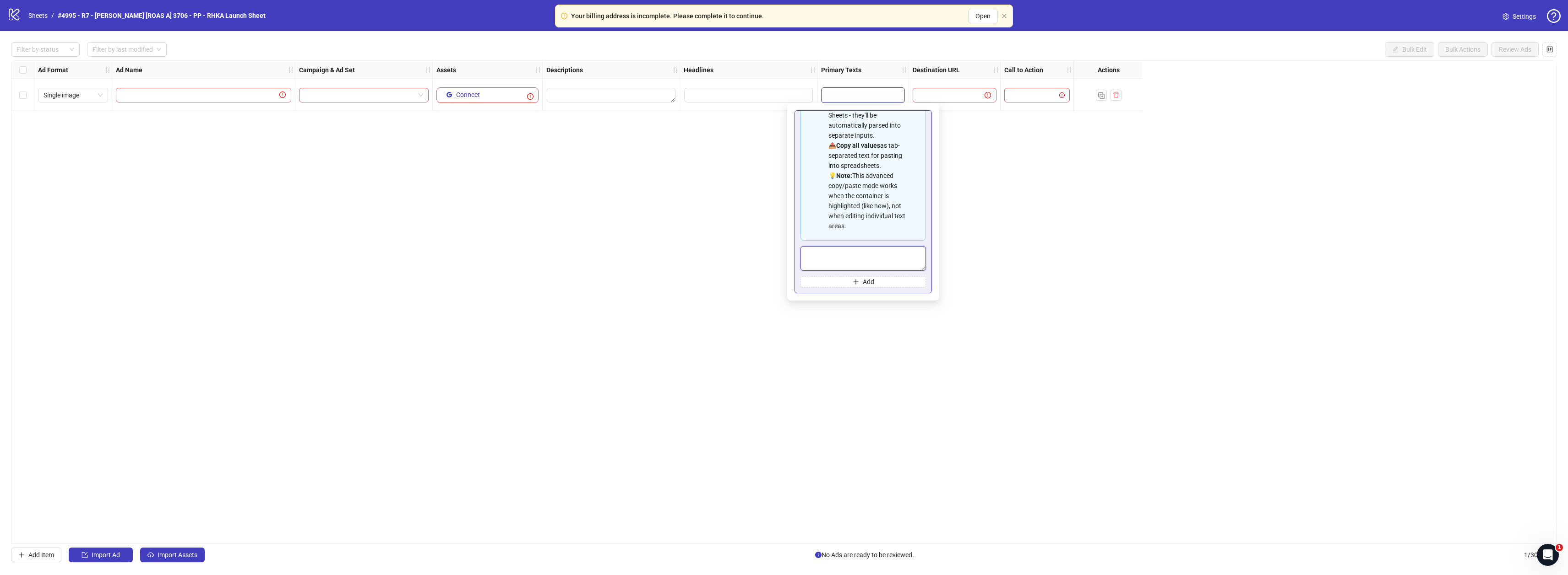
click at [842, 253] on textarea "Multi-text input container - paste or copy values" at bounding box center [863, 259] width 126 height 25
paste textarea "**********"
type textarea "**********"
click at [833, 316] on div "Ad Format Ad Name Campaign & Ad Set Assets Descriptions Headlines Primary Texts…" at bounding box center [784, 302] width 1546 height 484
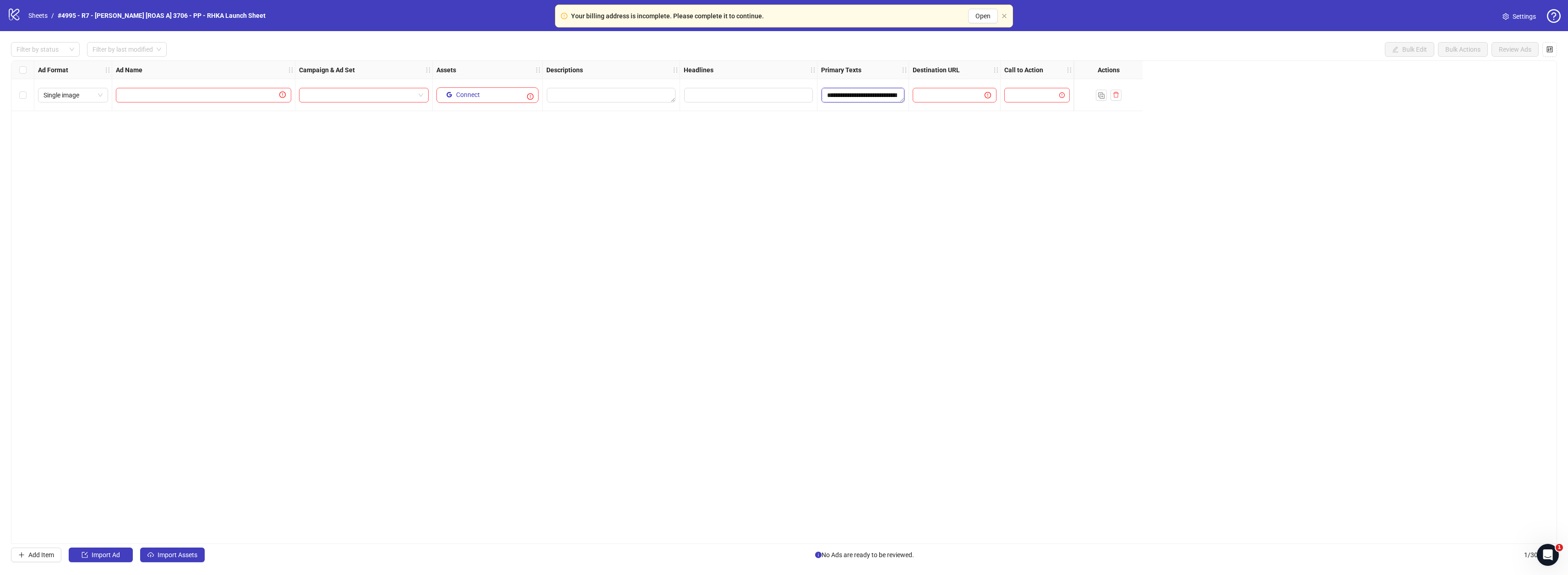
click at [886, 93] on textarea "**********" at bounding box center [863, 95] width 83 height 15
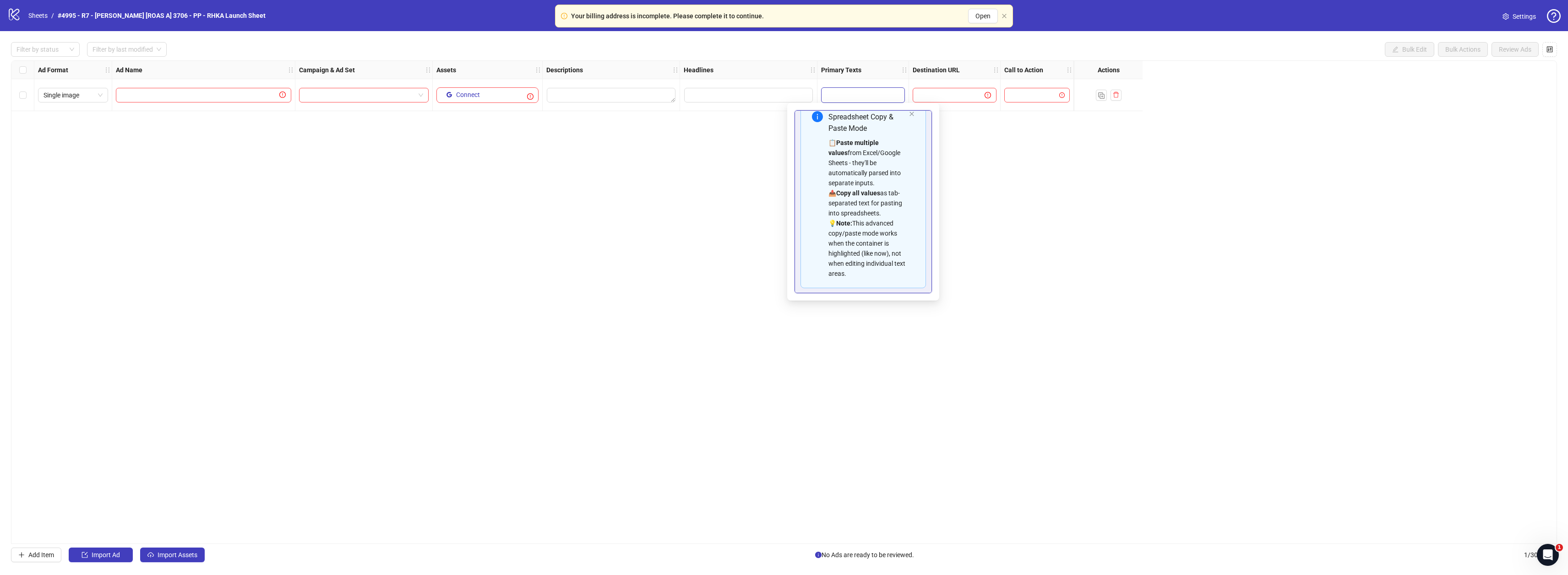
scroll to position [0, 0]
click at [901, 128] on div "Spreadsheet Copy & Paste Mode 📋 Paste multiple values from Excel/Google Sheets …" at bounding box center [863, 209] width 126 height 187
click at [909, 129] on icon "close" at bounding box center [911, 128] width 4 height 4
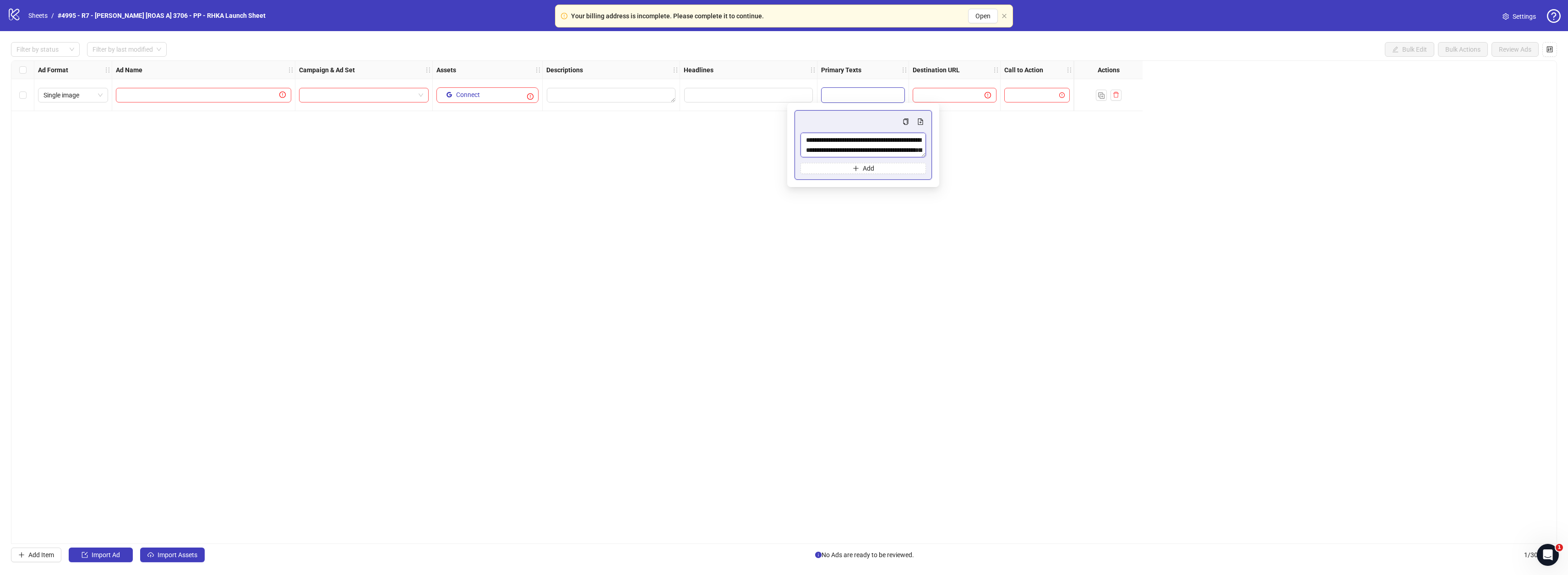
click at [902, 150] on textarea "**********" at bounding box center [863, 145] width 126 height 25
click at [824, 236] on div "**********" at bounding box center [784, 302] width 1546 height 484
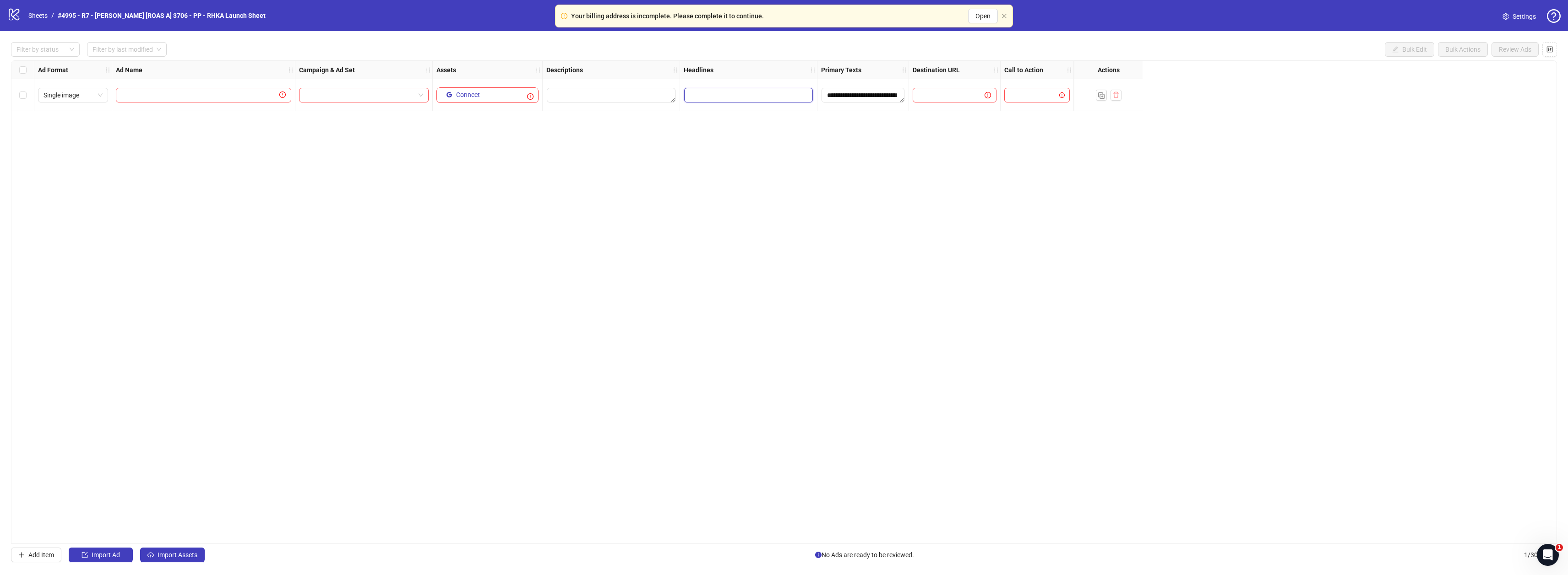
click at [748, 92] on input "Edit values" at bounding box center [748, 95] width 129 height 15
click at [722, 97] on input "Edit values" at bounding box center [748, 95] width 129 height 15
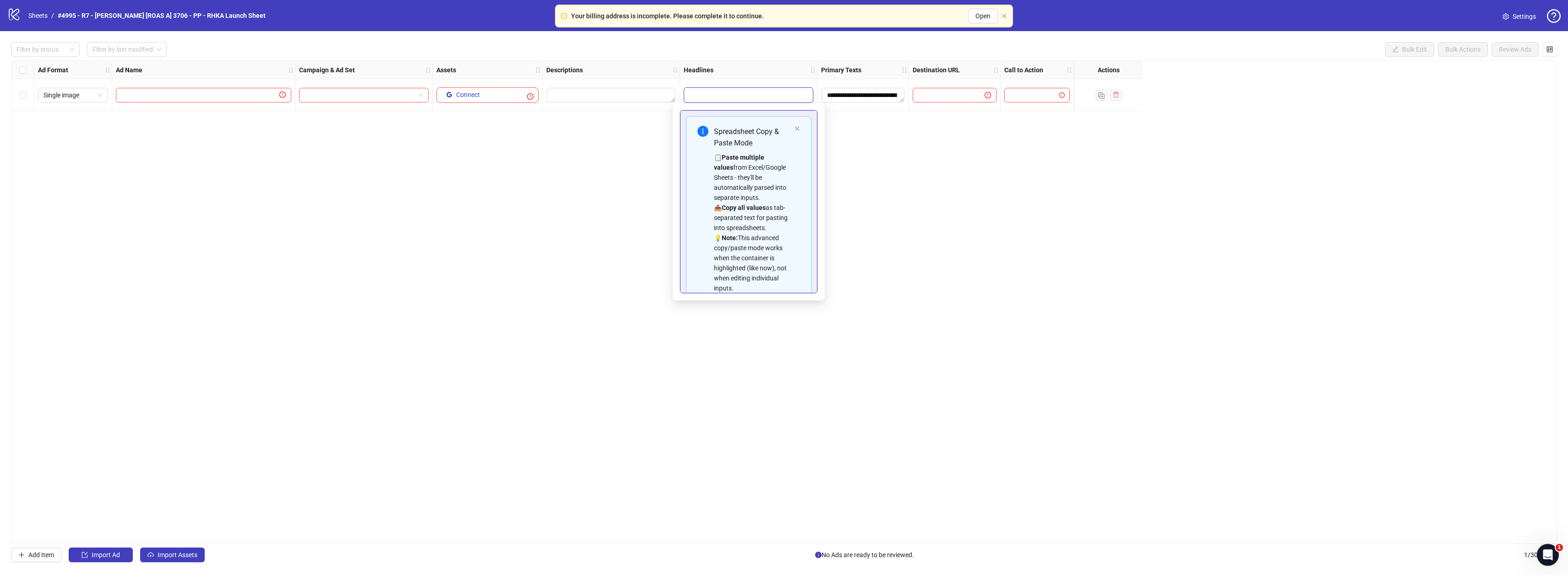
click at [712, 97] on input "Edit values" at bounding box center [748, 95] width 129 height 15
click at [795, 128] on icon "close" at bounding box center [798, 128] width 5 height 5
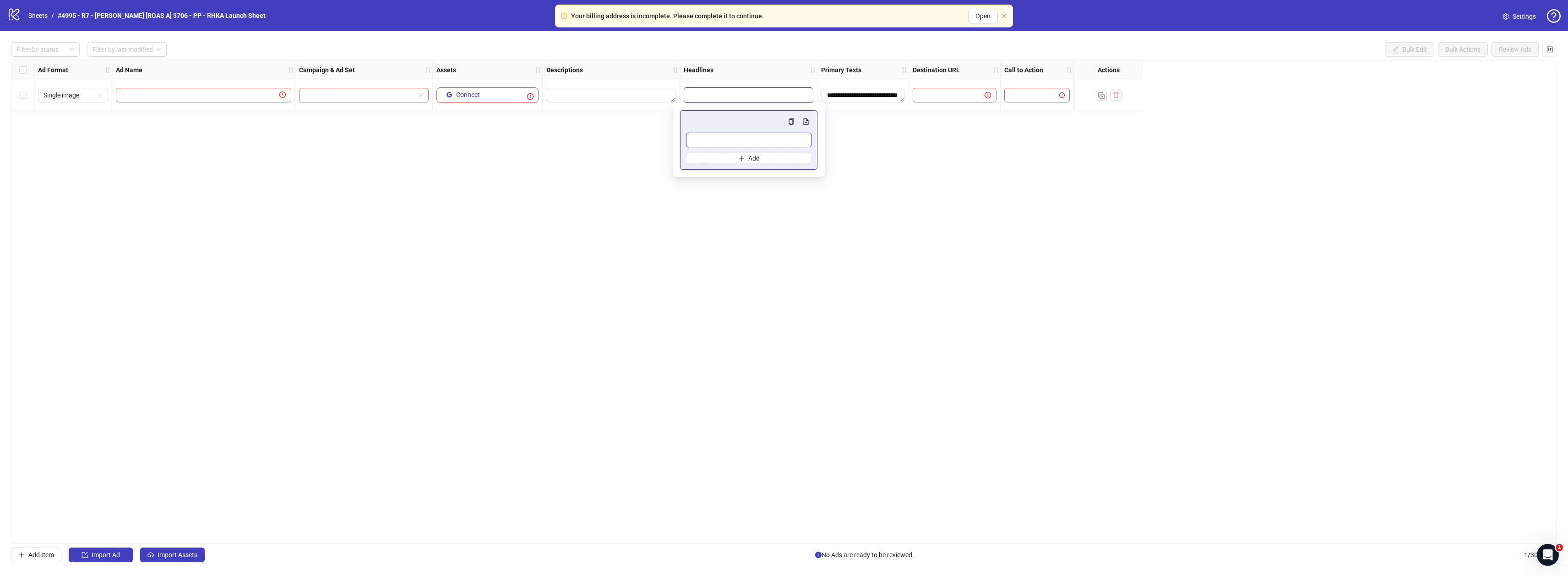
click at [759, 138] on input "Multi-input container - paste or copy values" at bounding box center [748, 140] width 126 height 15
paste input "**********"
type input "**********"
click at [665, 155] on div "**********" at bounding box center [784, 302] width 1546 height 484
click at [610, 92] on textarea "Edit values" at bounding box center [611, 95] width 129 height 15
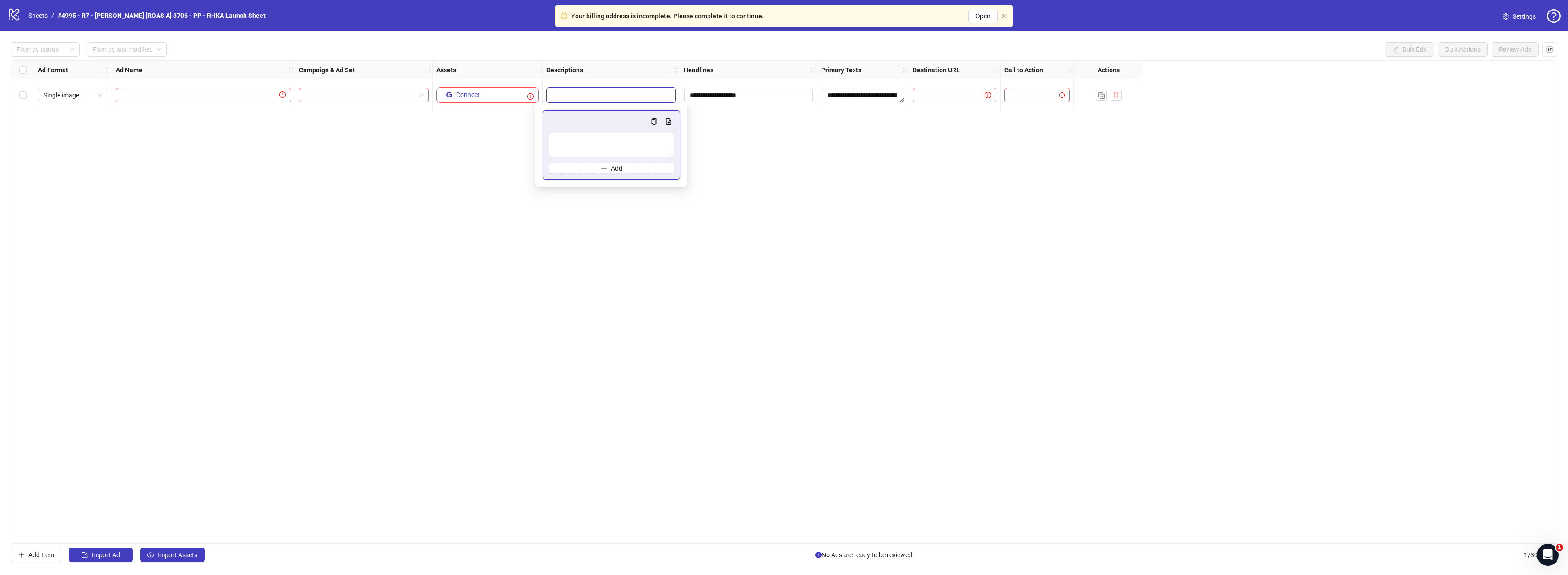
click at [669, 252] on div "**********" at bounding box center [784, 302] width 1546 height 484
click at [1553, 49] on button "button" at bounding box center [1550, 49] width 15 height 15
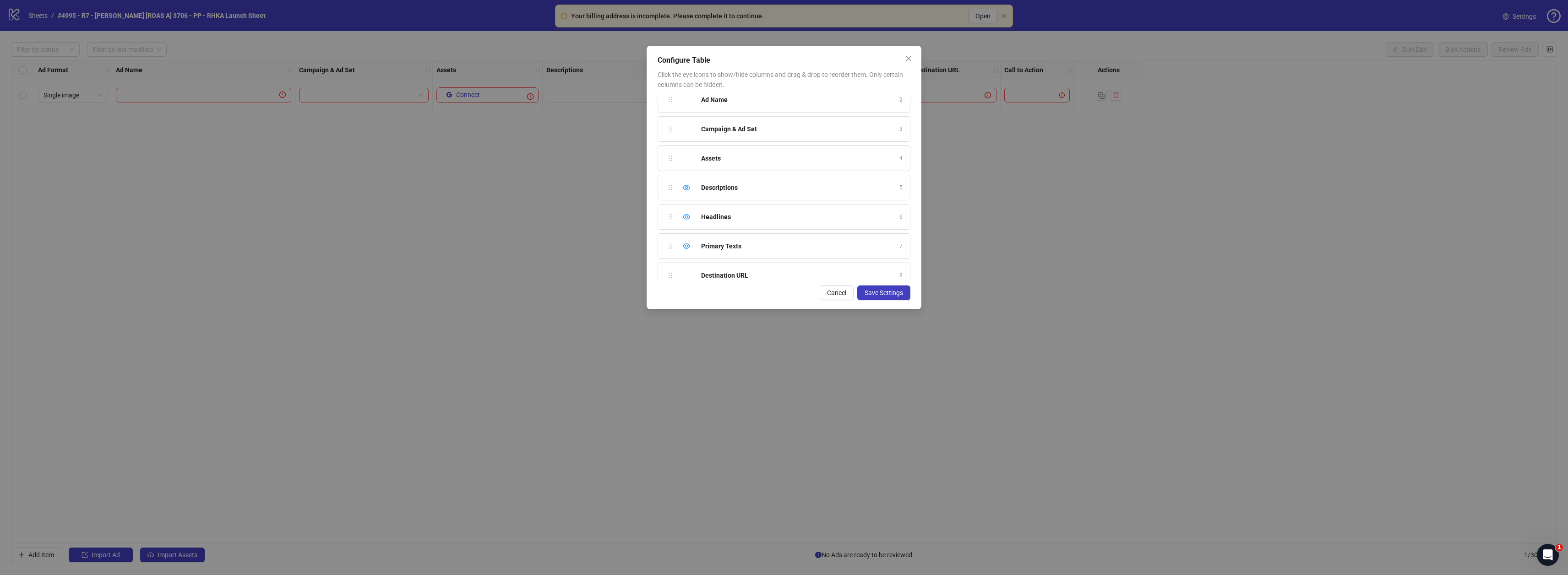
scroll to position [39, 0]
click at [686, 190] on icon "eye" at bounding box center [686, 189] width 7 height 5
click at [898, 295] on span "Save Settings" at bounding box center [884, 293] width 39 height 7
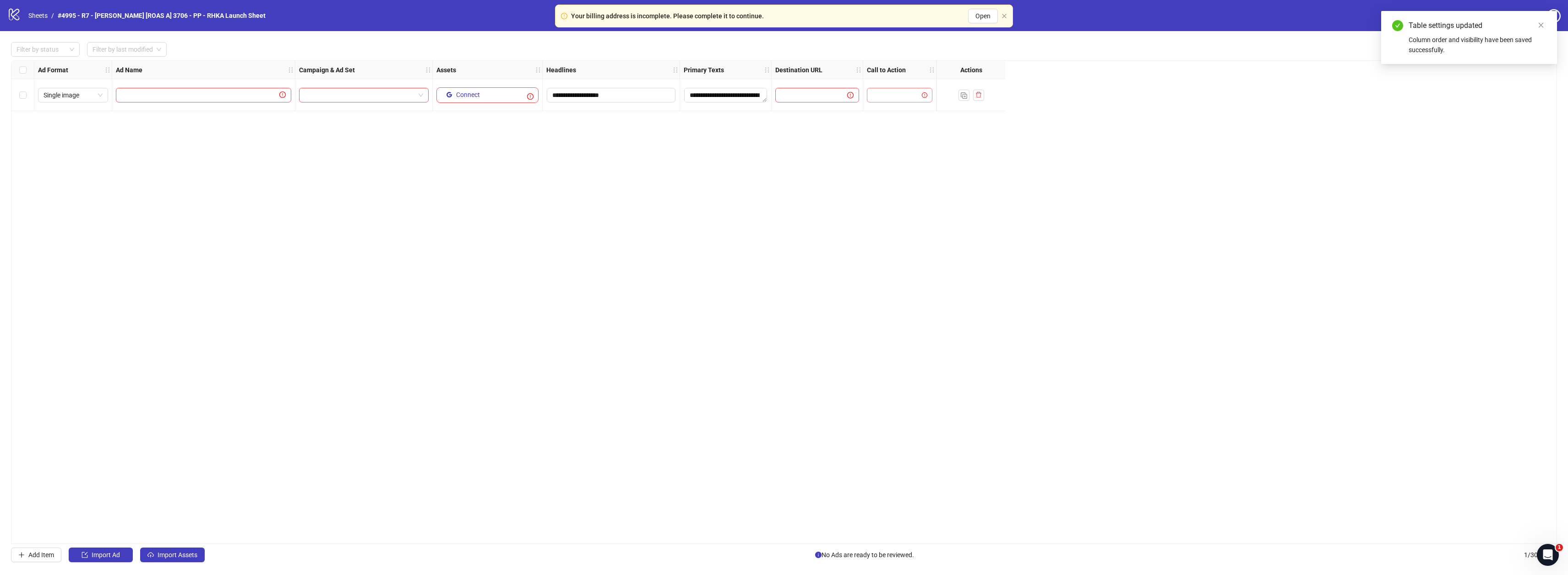
click at [894, 98] on input "search" at bounding box center [895, 96] width 47 height 14
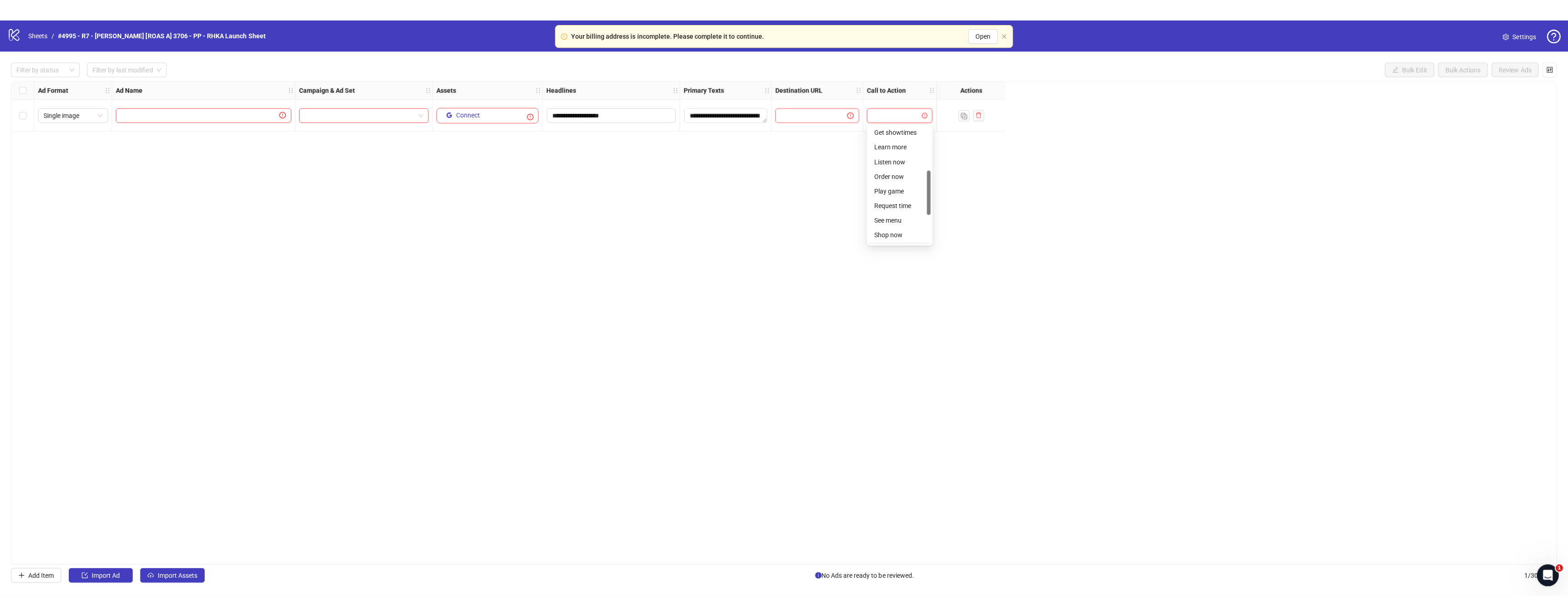
scroll to position [108, 0]
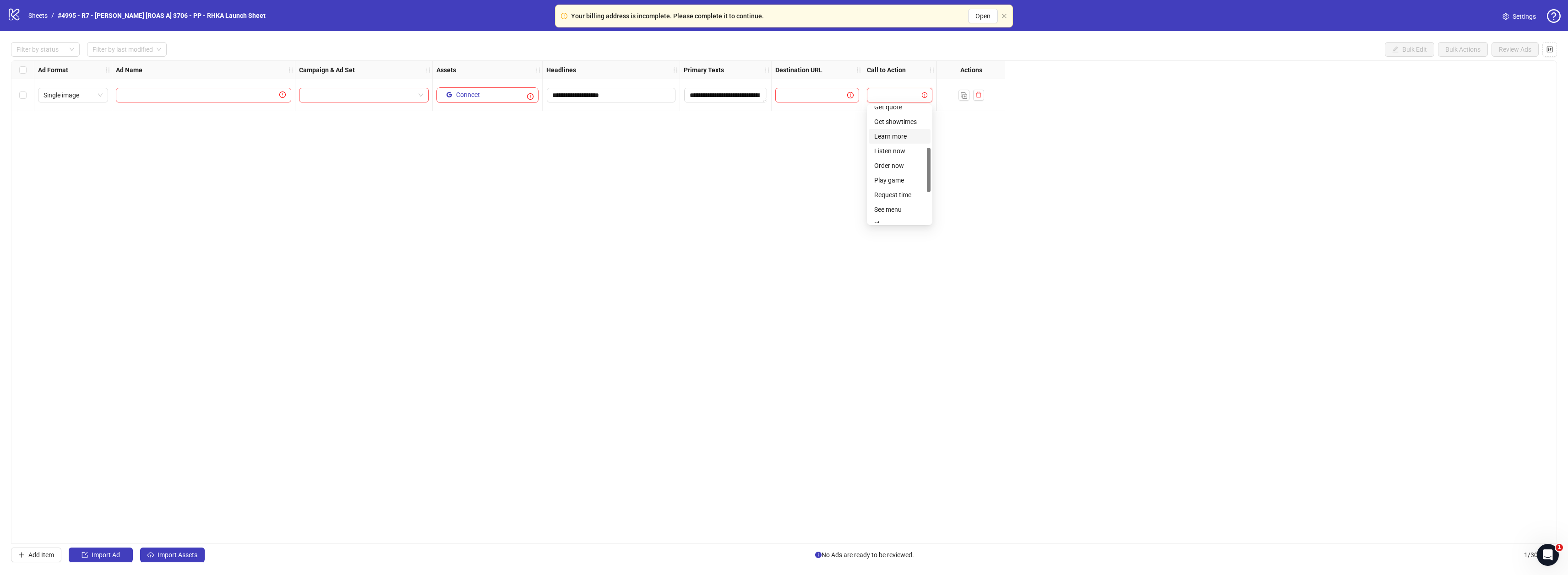
drag, startPoint x: 901, startPoint y: 149, endPoint x: 906, endPoint y: 138, distance: 12.1
click at [906, 138] on div "Get quote Get showtimes Learn more Listen now Order now Play game Request time …" at bounding box center [900, 173] width 61 height 147
click at [906, 138] on div "Learn more" at bounding box center [900, 136] width 51 height 10
click at [821, 90] on input "text" at bounding box center [807, 95] width 54 height 10
click at [690, 227] on div "**********" at bounding box center [784, 302] width 1546 height 484
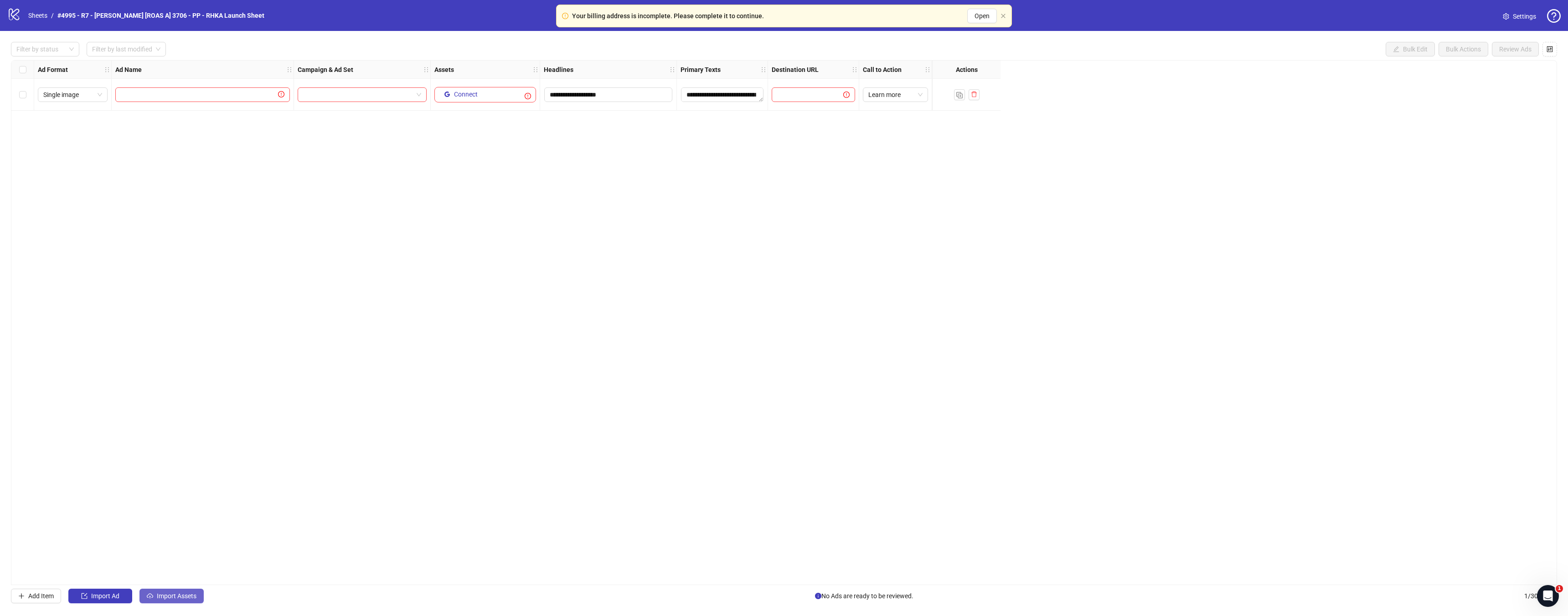
click at [186, 572] on button "Import Assets" at bounding box center [172, 596] width 65 height 15
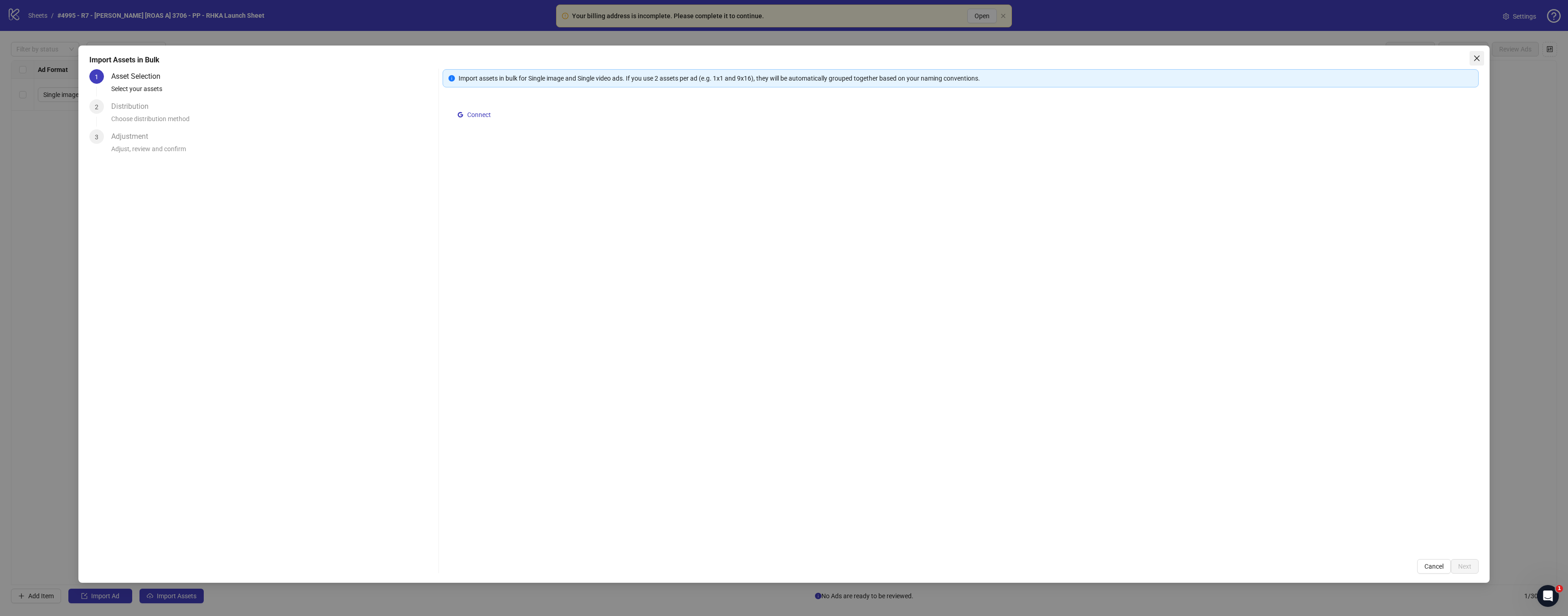
click at [1475, 55] on icon "close" at bounding box center [1476, 59] width 7 height 7
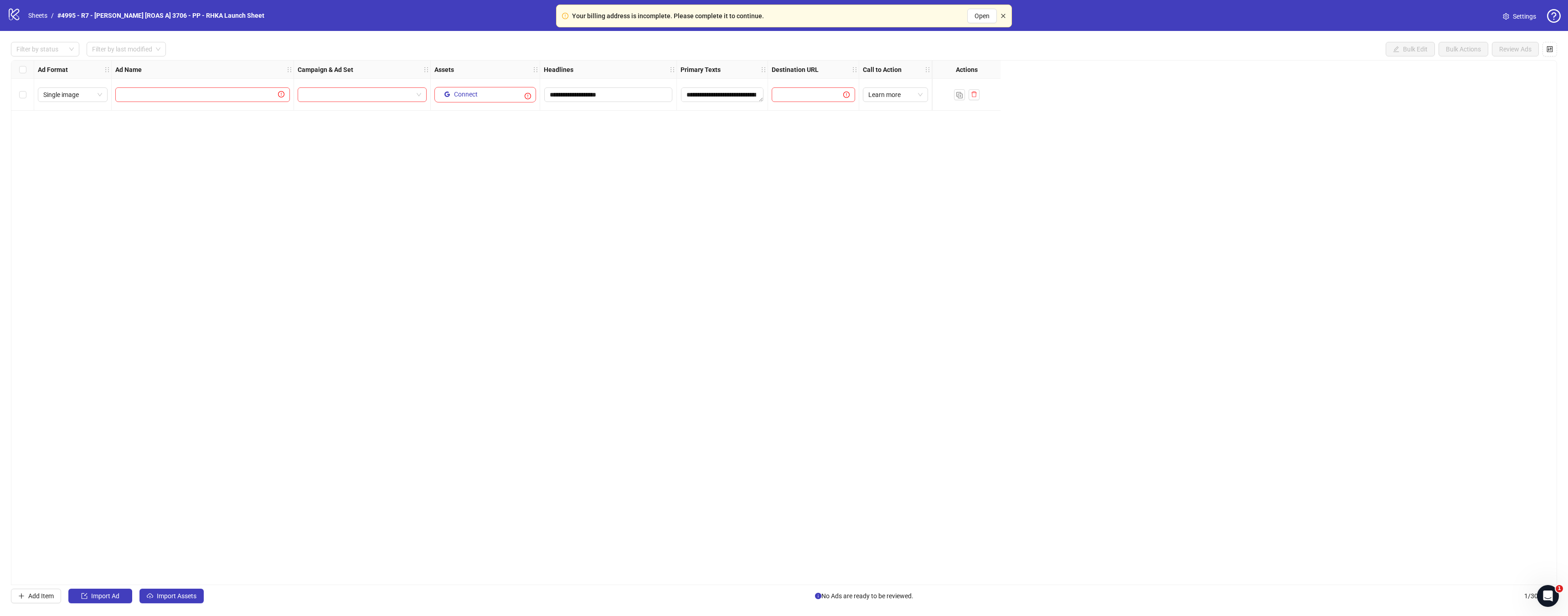
click at [1003, 15] on icon "close" at bounding box center [1003, 16] width 5 height 5
